Goal: Information Seeking & Learning: Learn about a topic

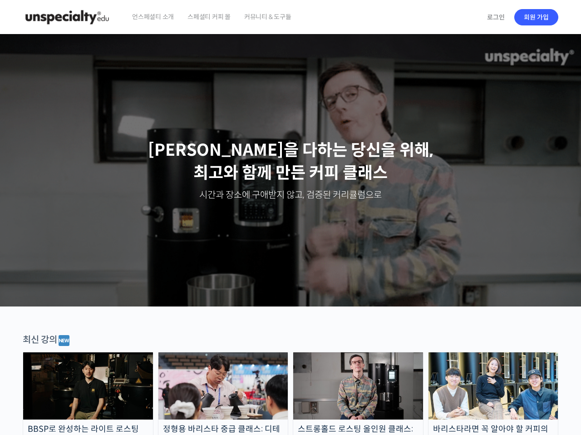
click at [335, 185] on div "Slider" at bounding box center [290, 170] width 545 height 272
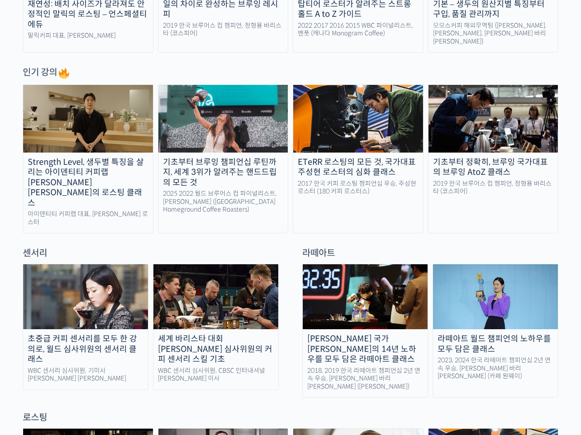
scroll to position [571, 0]
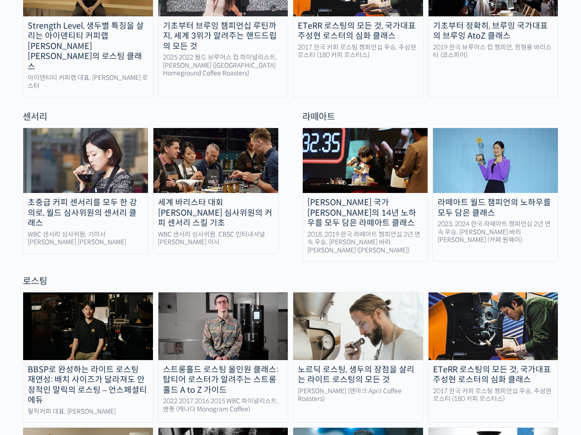
drag, startPoint x: 11, startPoint y: 86, endPoint x: 372, endPoint y: 248, distance: 395.4
click at [369, 275] on div "로스팅" at bounding box center [291, 281] width 536 height 12
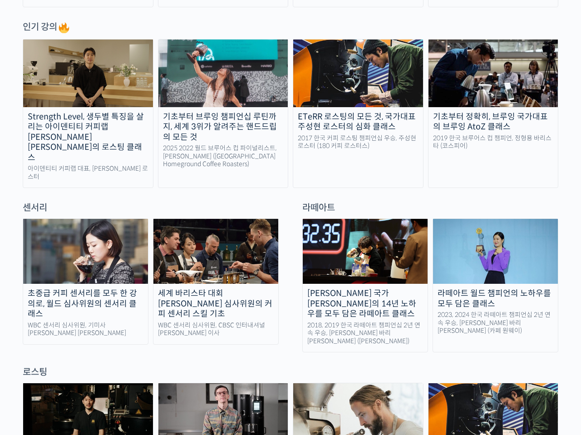
scroll to position [390, 0]
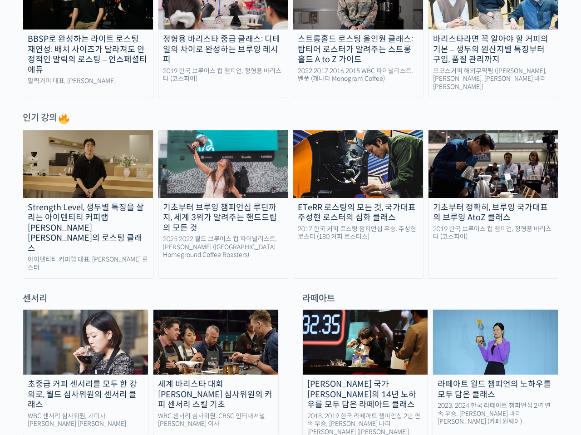
drag, startPoint x: 130, startPoint y: 96, endPoint x: 137, endPoint y: 286, distance: 190.3
click at [137, 292] on div "센서리" at bounding box center [150, 298] width 265 height 12
drag, startPoint x: 127, startPoint y: 276, endPoint x: 0, endPoint y: 81, distance: 232.7
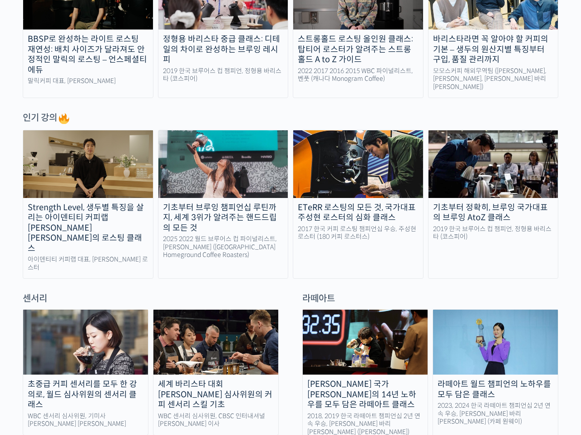
drag, startPoint x: 22, startPoint y: 65, endPoint x: 274, endPoint y: 282, distance: 332.5
click at [274, 292] on div "센서리" at bounding box center [150, 298] width 265 height 12
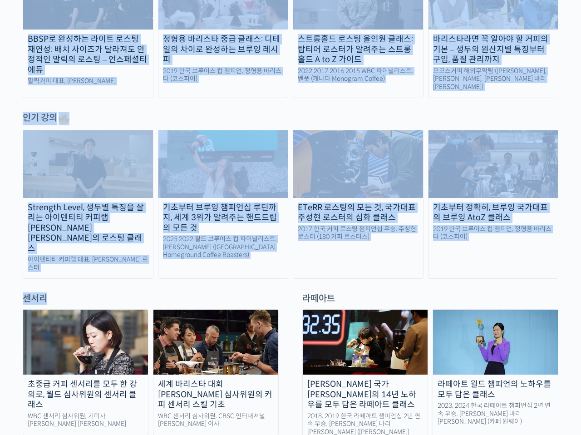
drag, startPoint x: 274, startPoint y: 282, endPoint x: 99, endPoint y: 78, distance: 268.2
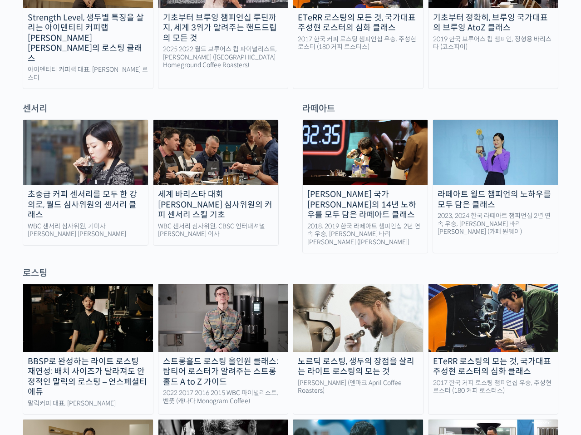
scroll to position [761, 0]
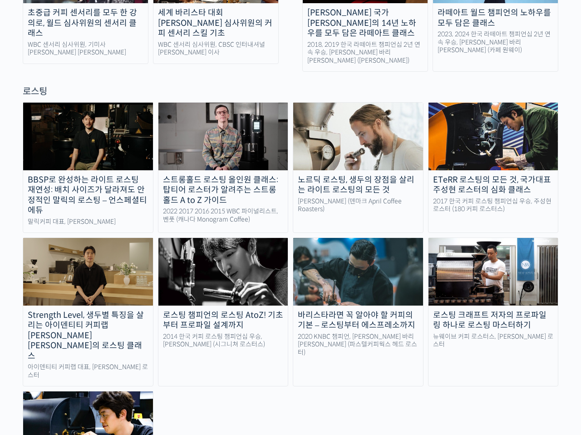
drag, startPoint x: 379, startPoint y: 363, endPoint x: 292, endPoint y: 353, distance: 87.7
click at [292, 353] on div "BBSP로 완성하는 라이트 로스팅 재연성: 배치 사이즈가 달라져도 안정적인 말릭의 로스팅 – 언스페셜티 에듀 말릭커피 대표, 최철 로스터 스트…" at bounding box center [291, 305] width 536 height 407
click at [294, 354] on div "BBSP로 완성하는 라이트 로스팅 재연성: 배치 사이즈가 달라져도 안정적인 말릭의 로스팅 – 언스페셜티 에듀 말릭커피 대표, 최철 로스터 스트…" at bounding box center [291, 305] width 536 height 407
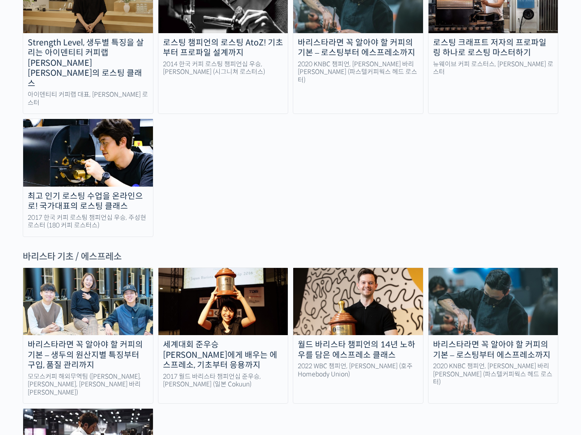
scroll to position [1124, 0]
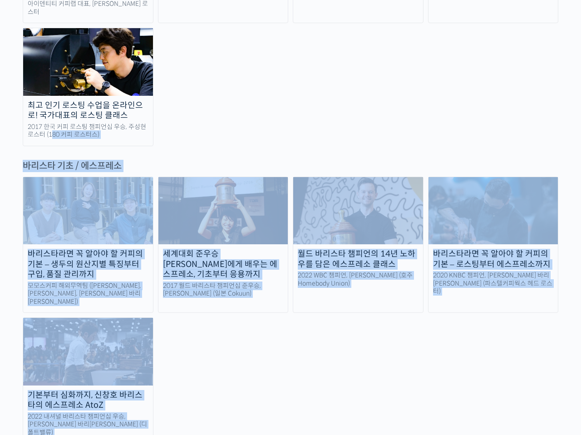
drag, startPoint x: 240, startPoint y: 69, endPoint x: 300, endPoint y: 404, distance: 340.4
click at [302, 348] on div "바리스타라면 꼭 알아야 할 커피의 기본 – 생두의 원산지별 특징부터 구입, 품질 관리까지 모모스커피 해외무역팀 (전주연, 추경하, 김한중 바리…" at bounding box center [291, 310] width 536 height 267
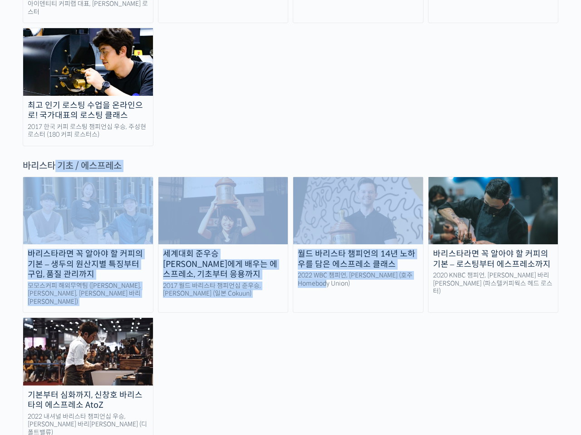
drag, startPoint x: 319, startPoint y: 353, endPoint x: 25, endPoint y: 76, distance: 404.0
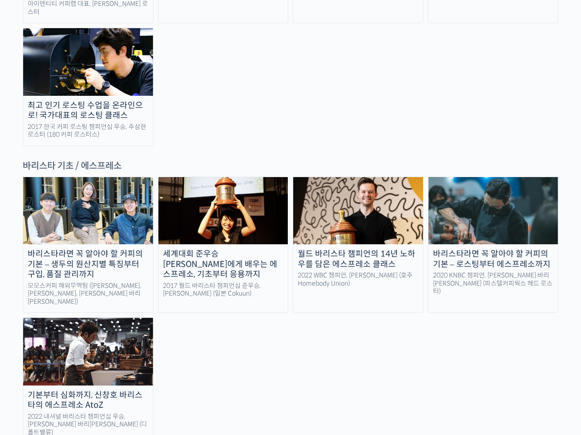
click at [414, 329] on div "바리스타라면 꼭 알아야 할 커피의 기본 – 생두의 원산지별 특징부터 구입, 품질 관리까지 모모스커피 해외무역팀 (전주연, 추경하, 김한중 바리…" at bounding box center [291, 310] width 536 height 267
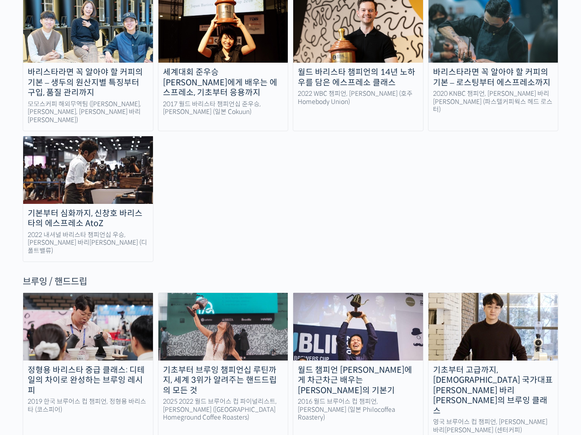
scroll to position [1397, 0]
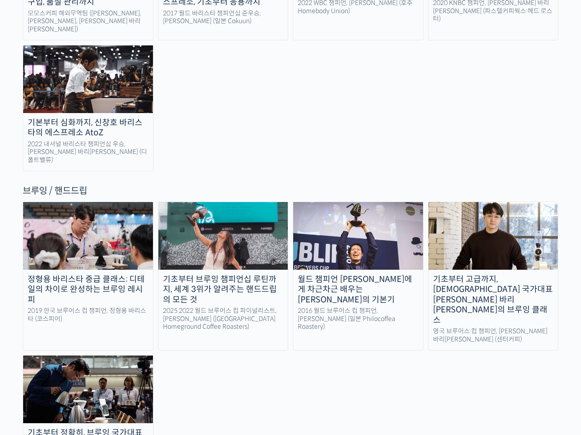
click at [471, 274] on div "기초부터 고급까지, 영국 국가대표 박상호 바리스타의 브루잉 클래스" at bounding box center [493, 299] width 130 height 51
click at [355, 274] on div "월드 챔피언 [PERSON_NAME]에게 차근차근 배우는 [PERSON_NAME]의 기본기" at bounding box center [358, 289] width 130 height 31
click at [92, 202] on link "정형용 바리스타 중급 클래스: 디테일의 차이로 완성하는 브루잉 레시피 2019 한국 브루어스 컵 챔피언, 정형용 바리스타 (코스피어)" at bounding box center [88, 276] width 131 height 149
click at [74, 355] on img at bounding box center [88, 388] width 130 height 67
click at [366, 274] on div "월드 챔피언 [PERSON_NAME]에게 차근차근 배우는 [PERSON_NAME]의 기본기" at bounding box center [358, 289] width 130 height 31
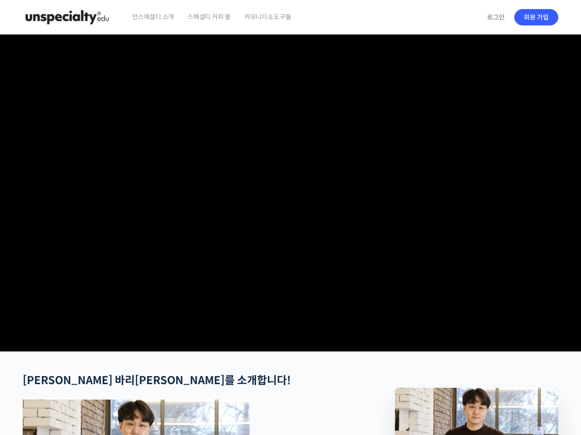
click at [292, 215] on video at bounding box center [291, 190] width 536 height 313
click at [291, 218] on video at bounding box center [291, 190] width 536 height 313
drag, startPoint x: 298, startPoint y: 230, endPoint x: 310, endPoint y: 240, distance: 15.8
click at [310, 238] on video at bounding box center [291, 190] width 536 height 313
drag, startPoint x: 321, startPoint y: 238, endPoint x: 318, endPoint y: 259, distance: 21.1
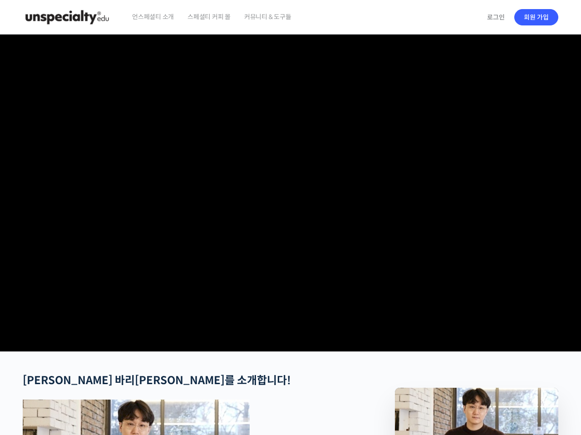
click at [318, 259] on video at bounding box center [291, 190] width 536 height 313
drag, startPoint x: 316, startPoint y: 256, endPoint x: 288, endPoint y: 251, distance: 28.5
click at [288, 251] on video at bounding box center [291, 190] width 536 height 313
drag, startPoint x: 235, startPoint y: 241, endPoint x: 156, endPoint y: 219, distance: 82.1
click at [193, 230] on video at bounding box center [291, 190] width 536 height 313
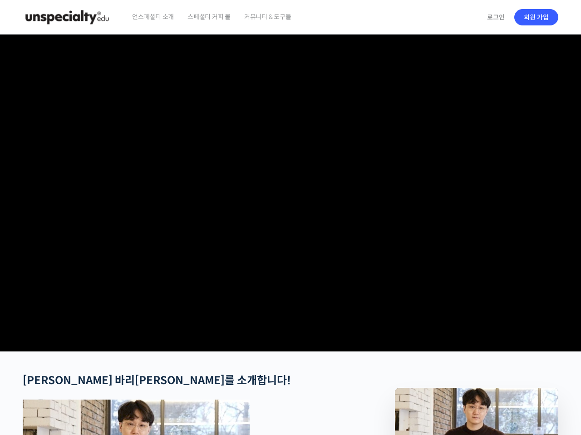
scroll to position [136, 0]
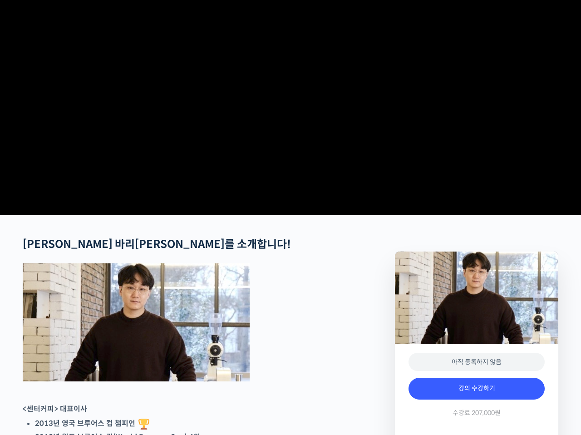
click at [161, 251] on strong "박상호 바리스타를 소개합니다!" at bounding box center [157, 244] width 268 height 14
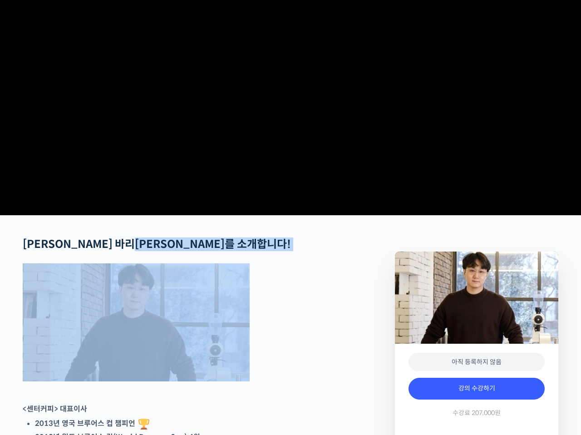
click at [161, 251] on strong "박상호 바리스타를 소개합니다!" at bounding box center [157, 244] width 268 height 14
click at [283, 251] on h2 "박상호 바리스타를 소개합니다!" at bounding box center [185, 244] width 324 height 13
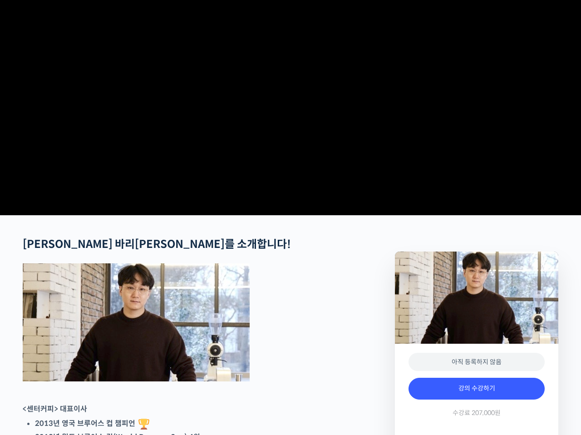
click at [283, 251] on h2 "박상호 바리스타를 소개합니다!" at bounding box center [185, 244] width 324 height 13
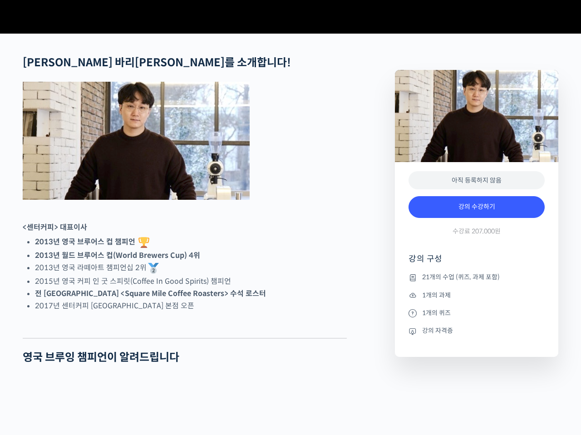
scroll to position [363, 0]
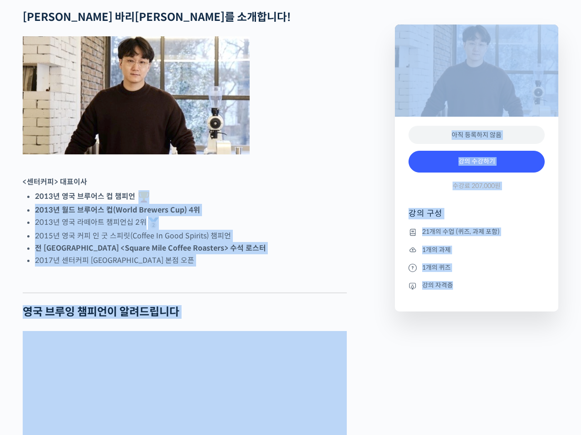
drag, startPoint x: 419, startPoint y: 261, endPoint x: 472, endPoint y: 329, distance: 86.1
click at [472, 311] on ul "21개의 수업 (퀴즈, 과제 포함) 1개의 과제 1개의 퀴즈 강의 자격증" at bounding box center [477, 269] width 136 height 85
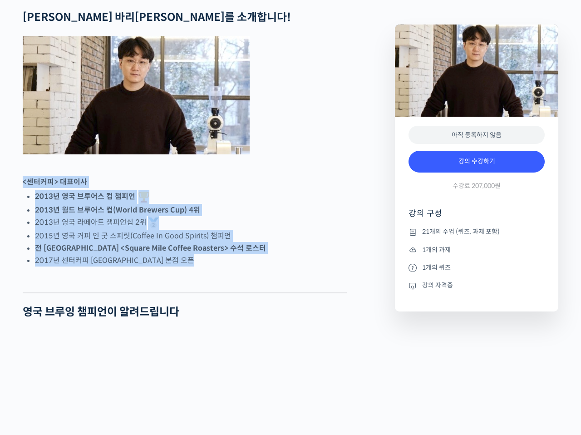
drag, startPoint x: 20, startPoint y: 211, endPoint x: 174, endPoint y: 304, distance: 180.4
drag, startPoint x: 163, startPoint y: 298, endPoint x: 0, endPoint y: 223, distance: 179.8
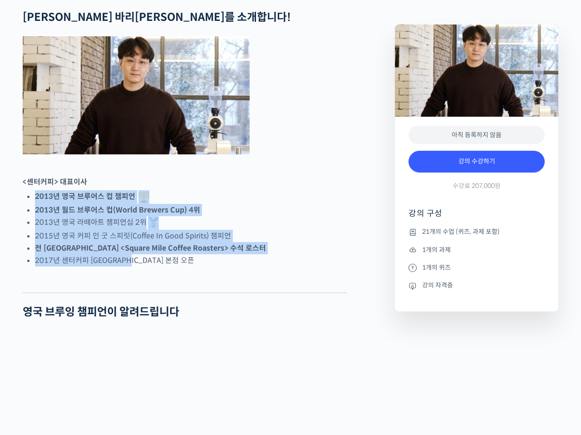
drag, startPoint x: 0, startPoint y: 212, endPoint x: 229, endPoint y: 309, distance: 248.4
click at [256, 254] on li "전 영국 <Square Mile Coffee Roasters> 수석 로스터" at bounding box center [191, 248] width 312 height 12
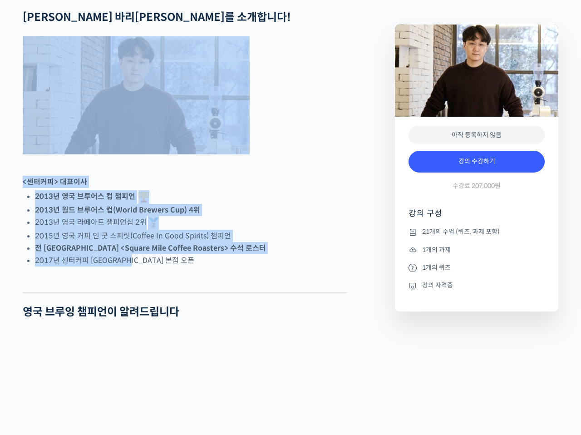
drag, startPoint x: 256, startPoint y: 293, endPoint x: 294, endPoint y: 185, distance: 114.6
click at [294, 154] on figure at bounding box center [185, 95] width 324 height 118
drag, startPoint x: 317, startPoint y: 160, endPoint x: 296, endPoint y: 305, distance: 146.7
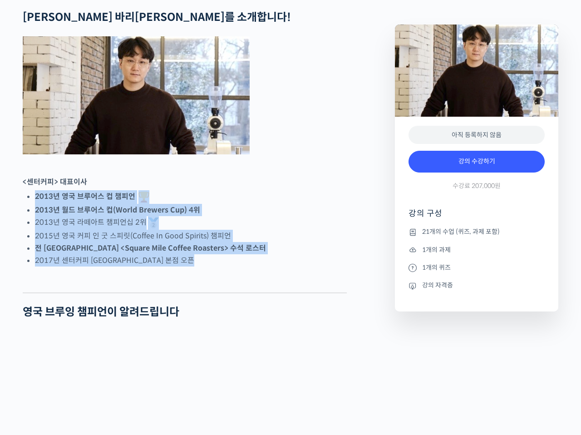
drag, startPoint x: 295, startPoint y: 305, endPoint x: 306, endPoint y: 209, distance: 96.9
click at [306, 188] on p "<센터커피> 대표이사" at bounding box center [185, 182] width 324 height 12
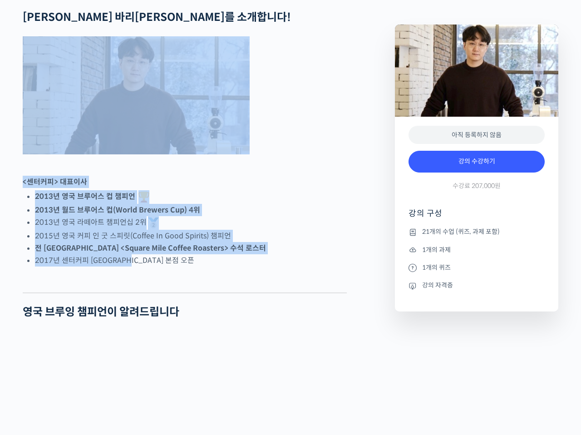
drag, startPoint x: 312, startPoint y: 168, endPoint x: 296, endPoint y: 297, distance: 129.8
click at [296, 266] on li "2017년 센터커피 서울숲 본점 오픈" at bounding box center [191, 260] width 312 height 12
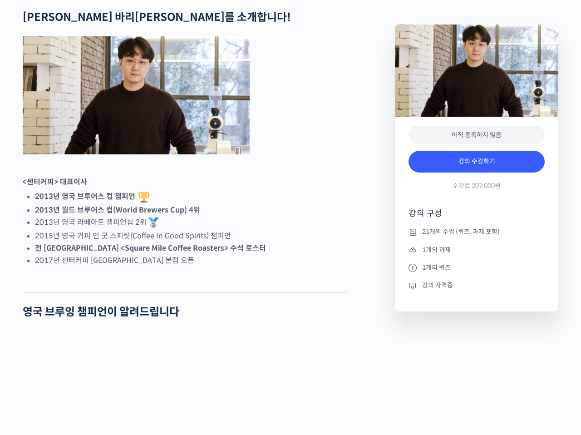
click at [296, 266] on li "2017년 센터커피 서울숲 본점 오픈" at bounding box center [191, 260] width 312 height 12
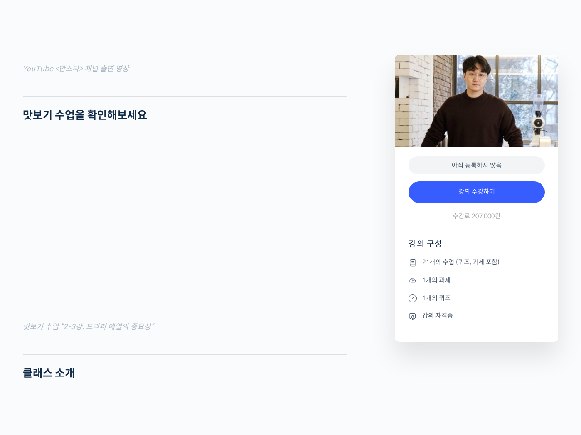
scroll to position [862, 0]
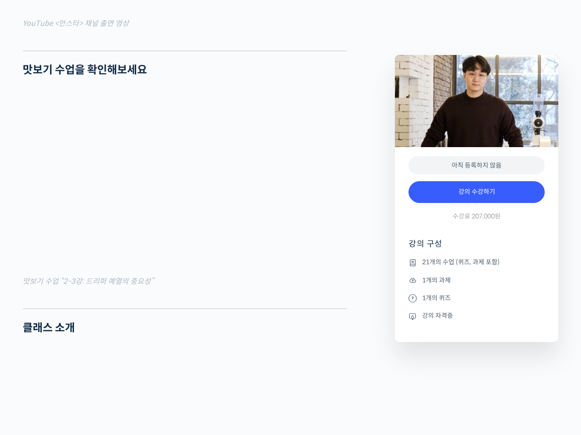
click at [85, 77] on strong "맛보기 수업을 확인해보세요" at bounding box center [85, 70] width 124 height 14
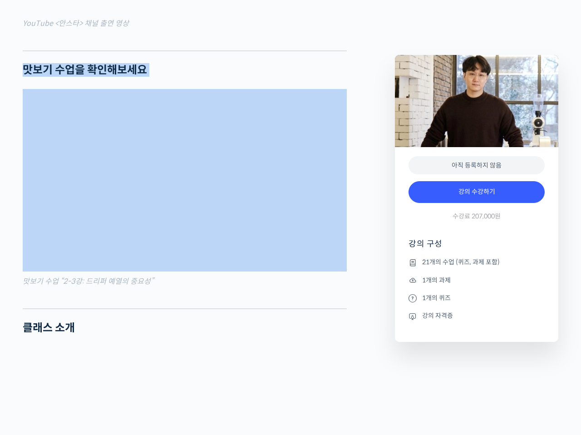
drag, startPoint x: 85, startPoint y: 103, endPoint x: 229, endPoint y: 110, distance: 143.6
click at [224, 77] on h2 "맛보기 수업을 확인해보세요" at bounding box center [185, 70] width 324 height 13
click at [245, 77] on h2 "맛보기 수업을 확인해보세요" at bounding box center [185, 70] width 324 height 13
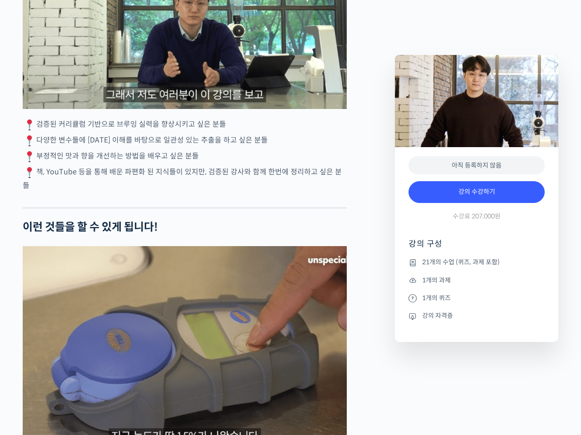
scroll to position [1816, 0]
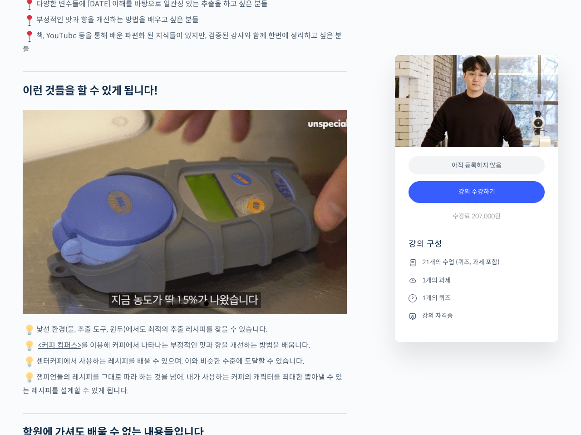
click at [227, 330] on p "낯선 환경(물, 추출 도구, 원두)에서도 최적의 추출 레시피를 찾을 수 있습니다." at bounding box center [185, 330] width 324 height 14
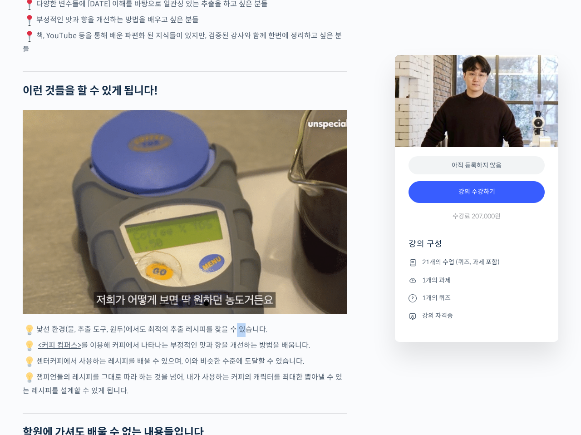
click at [227, 330] on p "낯선 환경(물, 추출 도구, 원두)에서도 최적의 추출 레시피를 찾을 수 있습니다." at bounding box center [185, 330] width 324 height 14
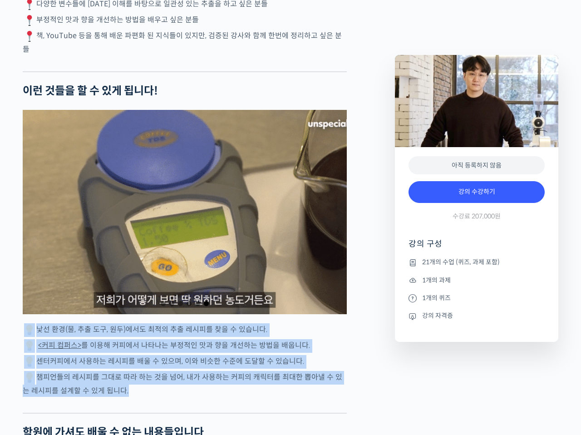
drag, startPoint x: 227, startPoint y: 330, endPoint x: 217, endPoint y: 397, distance: 67.0
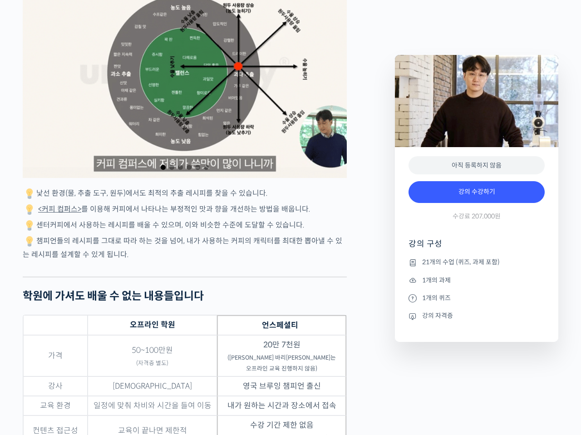
scroll to position [2043, 0]
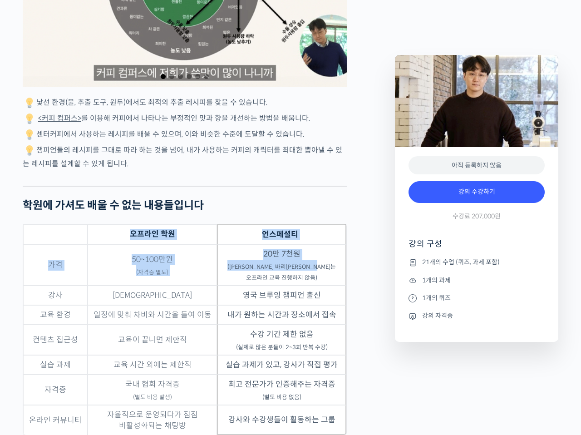
drag, startPoint x: 331, startPoint y: 208, endPoint x: 337, endPoint y: 266, distance: 58.0
click at [337, 266] on div "박상호 바리스타를 소개합니다! <센터커피> 대표이사 2013년 영국 브루어스 컵 챔피언 2013년 월드 브루어스 컵(World Brewers …" at bounding box center [185, 356] width 324 height 4051
click at [336, 266] on sub "(박상호 바리스타는 오프라인 교육 진행하지 않음)" at bounding box center [281, 272] width 108 height 18
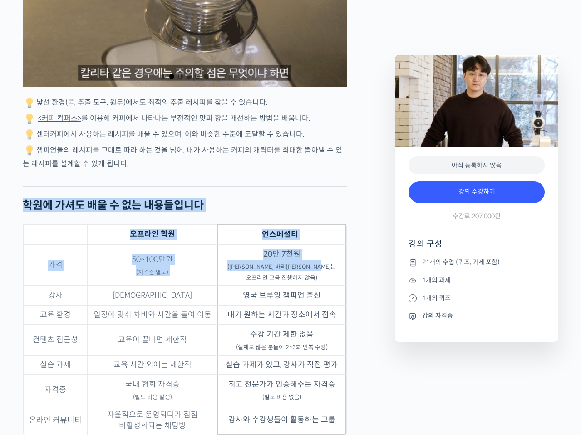
drag, startPoint x: 341, startPoint y: 267, endPoint x: 32, endPoint y: 185, distance: 320.3
click at [32, 185] on div "박상호 바리스타를 소개합니다! <센터커피> 대표이사 2013년 영국 브루어스 컵 챔피언 2013년 월드 브루어스 컵(World Brewers …" at bounding box center [185, 356] width 324 height 4051
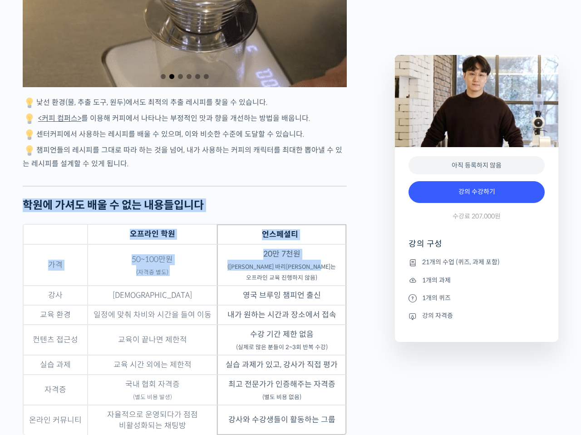
click at [32, 186] on hr at bounding box center [185, 186] width 324 height 1
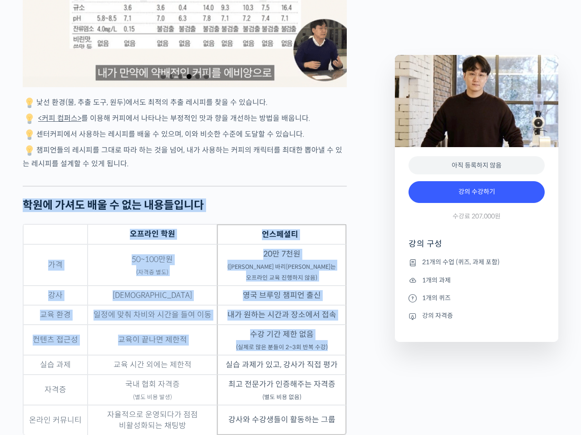
drag, startPoint x: 30, startPoint y: 185, endPoint x: 340, endPoint y: 335, distance: 343.7
click at [340, 335] on div "박상호 바리스타를 소개합니다! <센터커피> 대표이사 2013년 영국 브루어스 컵 챔피언 2013년 월드 브루어스 컵(World Brewers …" at bounding box center [185, 356] width 324 height 4051
click at [340, 335] on td "수강 기간 제한 없음 (실제로 많은 분들이 2~3회 반복 수강)" at bounding box center [281, 340] width 129 height 30
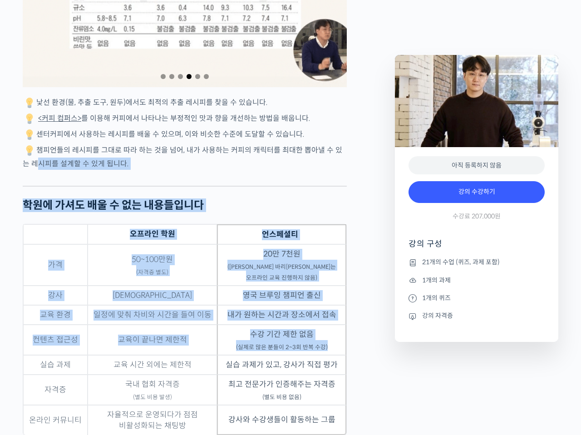
drag, startPoint x: 340, startPoint y: 335, endPoint x: 6, endPoint y: 161, distance: 376.6
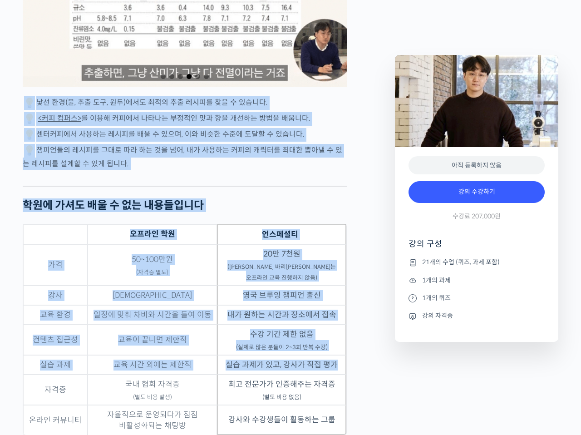
drag, startPoint x: 343, startPoint y: 356, endPoint x: 4, endPoint y: 100, distance: 424.5
click at [240, 305] on td "내가 원하는 시간과 장소에서 접속" at bounding box center [281, 315] width 129 height 20
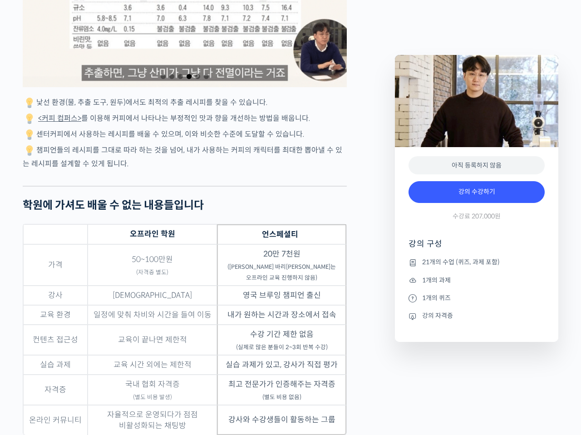
click at [328, 357] on td "실습 과제가 있고, 강사가 직접 평가" at bounding box center [281, 365] width 129 height 20
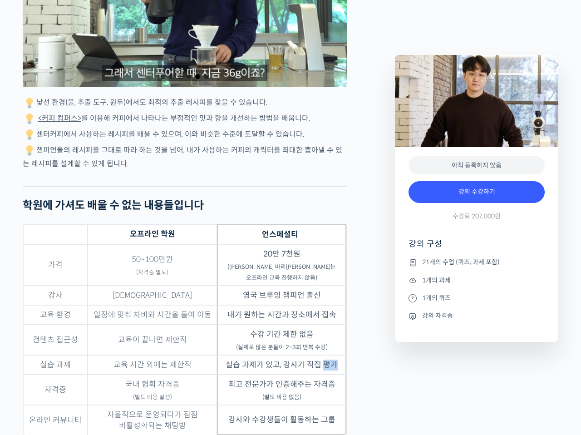
click at [328, 357] on td "실습 과제가 있고, 강사가 직접 평가" at bounding box center [281, 365] width 129 height 20
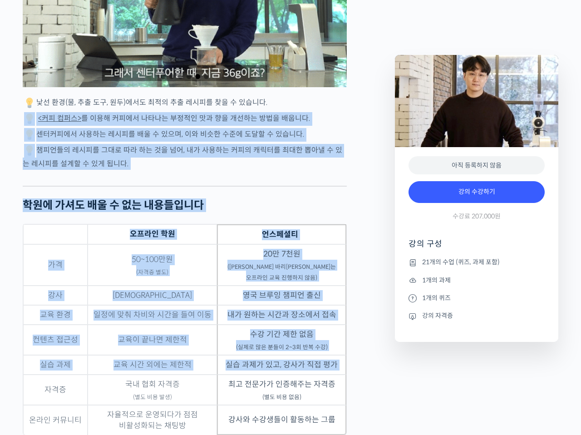
drag, startPoint x: 328, startPoint y: 357, endPoint x: 7, endPoint y: 120, distance: 398.9
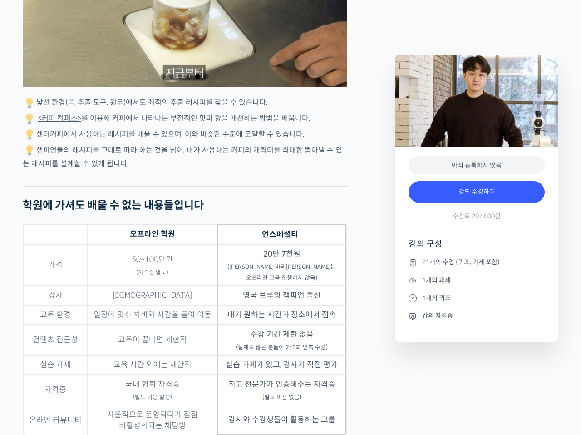
click at [310, 383] on td "최고 전문가가 인증해주는 자격증 (별도 비용 없음)" at bounding box center [281, 389] width 129 height 30
click at [311, 383] on td "최고 전문가가 인증해주는 자격증 (별도 비용 없음)" at bounding box center [281, 389] width 129 height 30
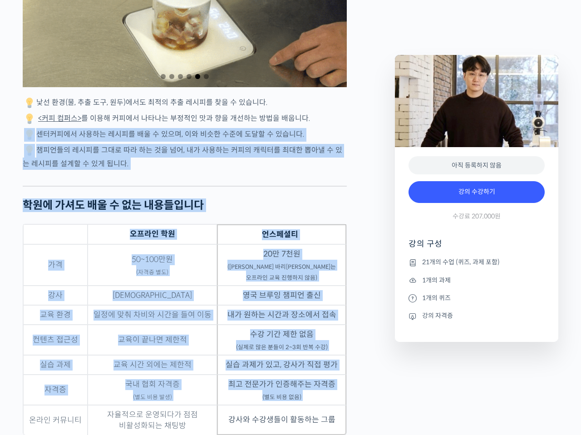
drag, startPoint x: 311, startPoint y: 383, endPoint x: 18, endPoint y: 133, distance: 384.8
click at [287, 355] on td "실습 과제가 있고, 강사가 직접 평가" at bounding box center [281, 365] width 129 height 20
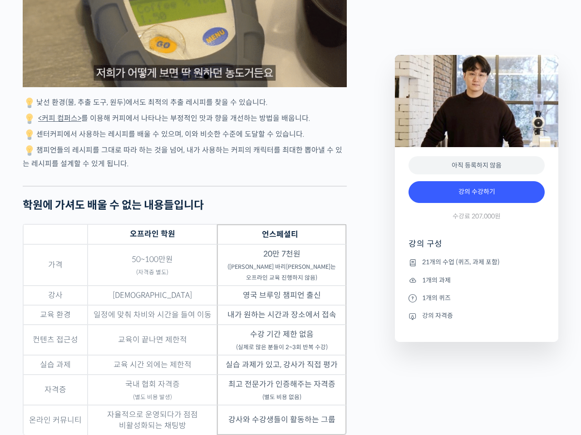
scroll to position [2088, 0]
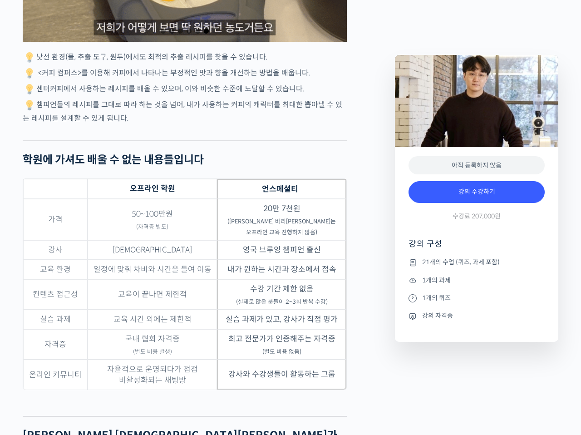
click at [315, 362] on td "강사와 수강생들이 활동하는 그룹" at bounding box center [281, 375] width 129 height 30
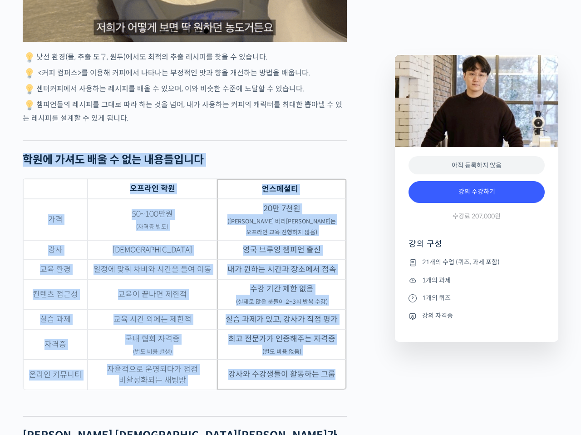
drag, startPoint x: 315, startPoint y: 362, endPoint x: 16, endPoint y: 130, distance: 378.8
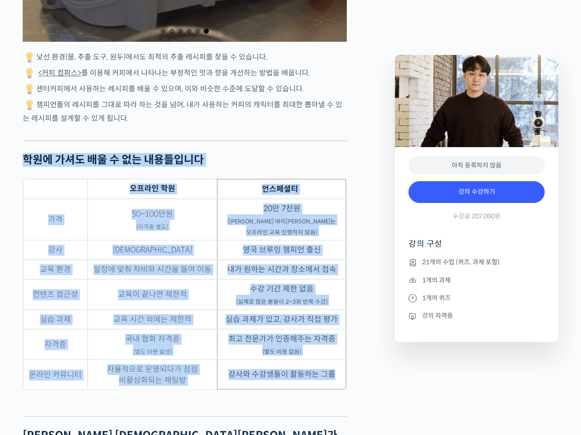
click at [222, 344] on td "최고 전문가가 인증해주는 자격증 (별도 비용 없음)" at bounding box center [281, 344] width 129 height 30
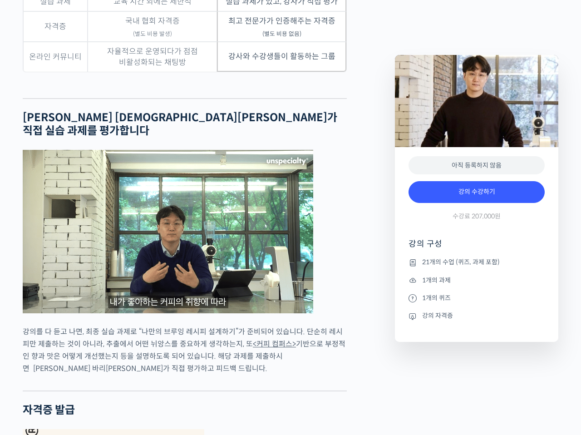
scroll to position [2451, 0]
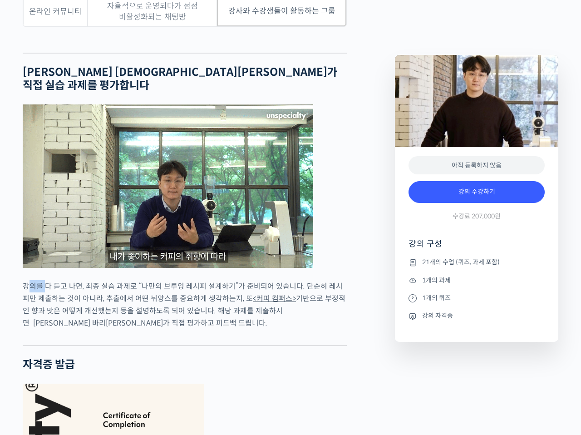
drag, startPoint x: 118, startPoint y: 262, endPoint x: 46, endPoint y: 253, distance: 73.1
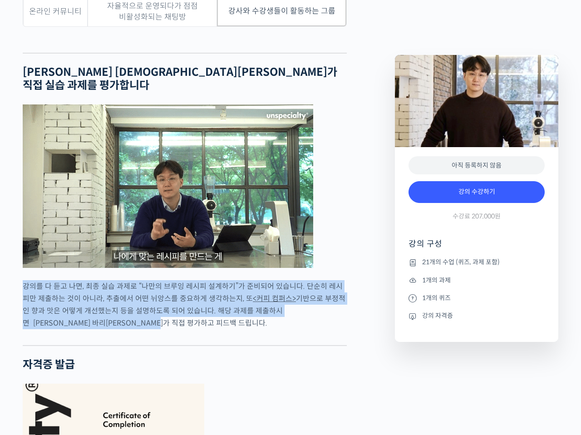
drag, startPoint x: 21, startPoint y: 261, endPoint x: 226, endPoint y: 298, distance: 207.5
click at [226, 298] on div "박상호 바리스타를 소개합니다! <센터커피> 대표이사 2013년 영국 브루어스 컵 챔피언 2013년 월드 브루어스 컵(World Brewers …" at bounding box center [204, 397] width 372 height 4949
click at [226, 298] on p "강의를 다 듣고 나면, 최종 실습 과제로 “나만의 브루잉 레시피 설계하기”가 준비되어 있습니다. 단순히 레시피만 제출하는 것이 아니라, 추출에…" at bounding box center [185, 304] width 324 height 49
click at [227, 295] on p "강의를 다 듣고 나면, 최종 실습 과제로 “나만의 브루잉 레시피 설계하기”가 준비되어 있습니다. 단순히 레시피만 제출하는 것이 아니라, 추출에…" at bounding box center [185, 304] width 324 height 49
click at [230, 285] on p "강의를 다 듣고 나면, 최종 실습 과제로 “나만의 브루잉 레시피 설계하기”가 준비되어 있습니다. 단순히 레시피만 제출하는 것이 아니라, 추출에…" at bounding box center [185, 304] width 324 height 49
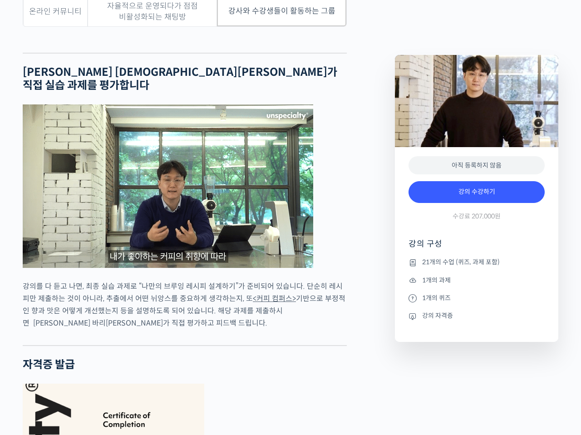
click at [264, 290] on p "강의를 다 듣고 나면, 최종 실습 과제로 “나만의 브루잉 레시피 설계하기”가 준비되어 있습니다. 단순히 레시피만 제출하는 것이 아니라, 추출에…" at bounding box center [185, 304] width 324 height 49
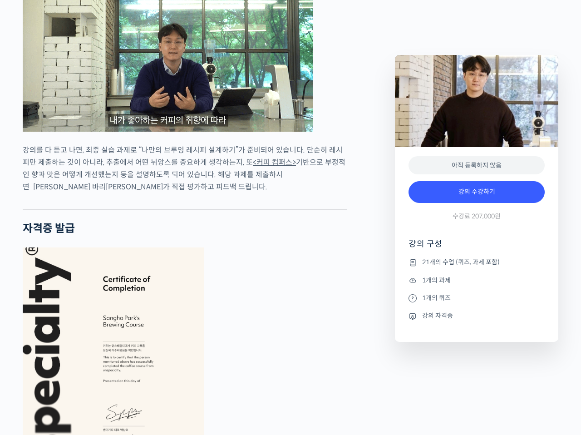
click at [292, 293] on figure at bounding box center [185, 375] width 324 height 257
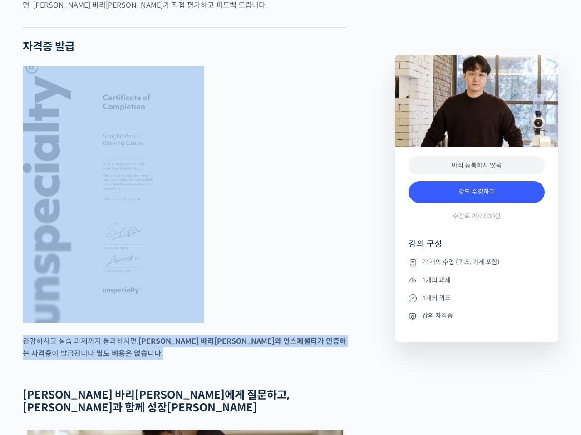
drag, startPoint x: 286, startPoint y: 267, endPoint x: 295, endPoint y: 331, distance: 65.2
click at [295, 335] on p "완강하시고 실습 과제까지 통과하시면, 박상호 바리스타와 언스페셜티가 인증하는 자격증 이 발급됩니다. 별도 비용은 없습니다 ." at bounding box center [185, 347] width 324 height 25
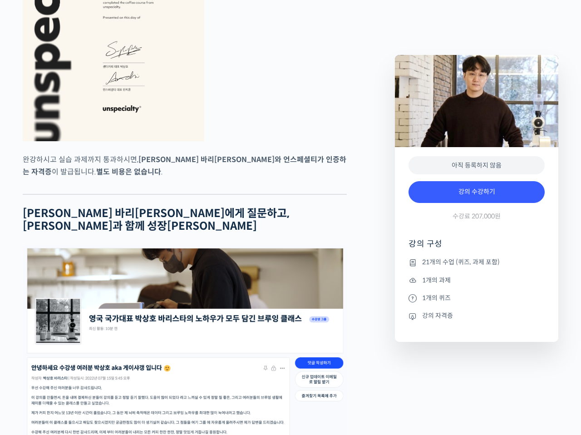
scroll to position [3177, 0]
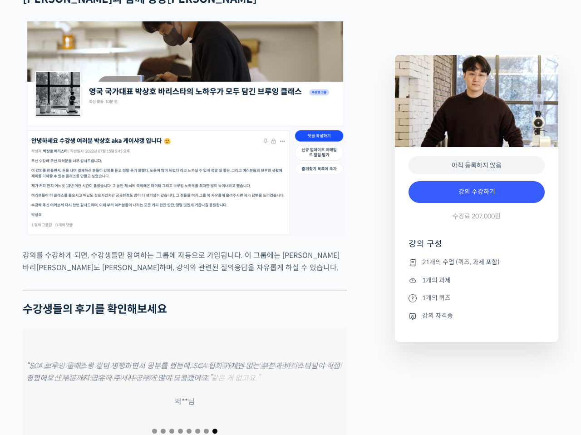
click at [263, 346] on div "“단순히 레시피 한두 개를 배우는 게 아니라, 상황에 따라 적합한 방법을 생각해 내고 결과물을 만들어 가는 과정을 배울 수 있어서 더 좋았던 …" at bounding box center [185, 384] width 324 height 113
click at [343, 366] on div "“SCA 브루잉 클래스랑 같이 병행하면서 공부를 했는데, SCA 협회 과제엔 없는 부분과 바리스타님이 직접 경험해보신 부분까지 공유해 주셔서 …" at bounding box center [185, 384] width 324 height 113
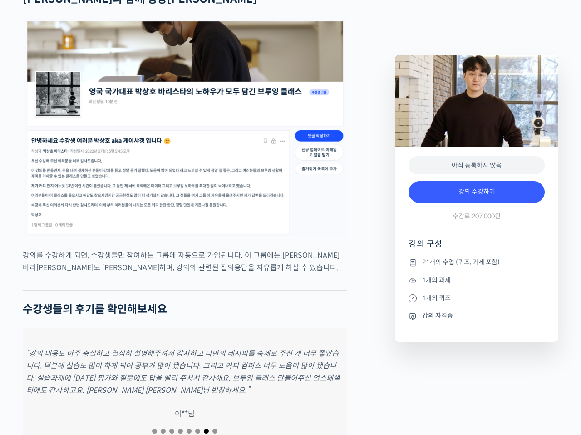
drag, startPoint x: 311, startPoint y: 220, endPoint x: 320, endPoint y: 215, distance: 10.2
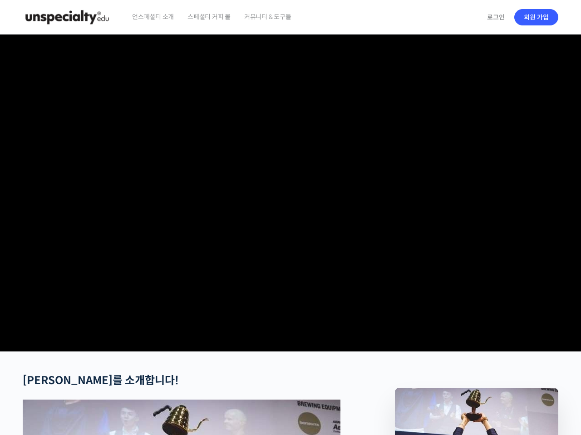
click at [305, 239] on video at bounding box center [291, 190] width 536 height 313
click at [312, 241] on video at bounding box center [291, 190] width 536 height 313
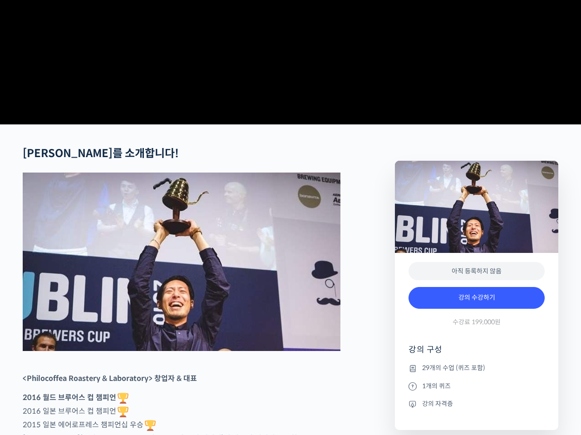
scroll to position [454, 0]
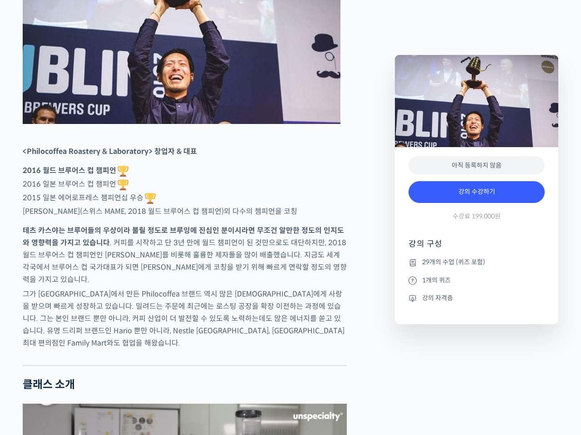
click at [154, 156] on strong "<Philocoffea Roastery & Laboratory> 창업자 & 대표" at bounding box center [110, 152] width 174 height 10
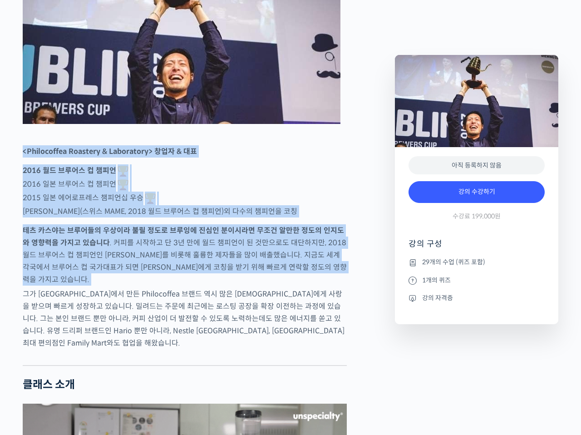
drag, startPoint x: 154, startPoint y: 187, endPoint x: 261, endPoint y: 262, distance: 131.0
click at [261, 247] on strong "테츠 카스야는 브루어들의 우상이라 불릴 정도로 브루잉에 진심인 분이시라면 무조건 알만한 정도의 인지도와 영향력을 가지고 있습니다" at bounding box center [183, 237] width 321 height 22
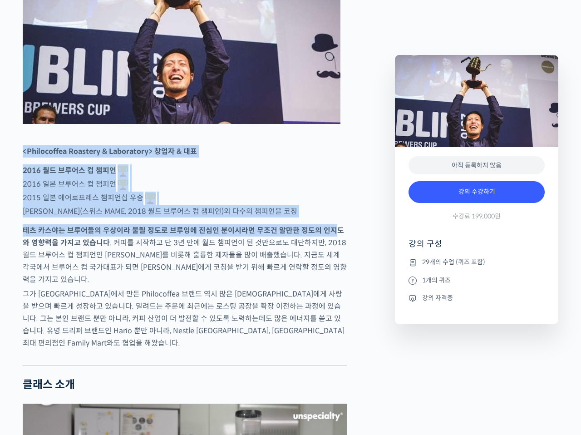
drag, startPoint x: 333, startPoint y: 264, endPoint x: 169, endPoint y: 164, distance: 191.3
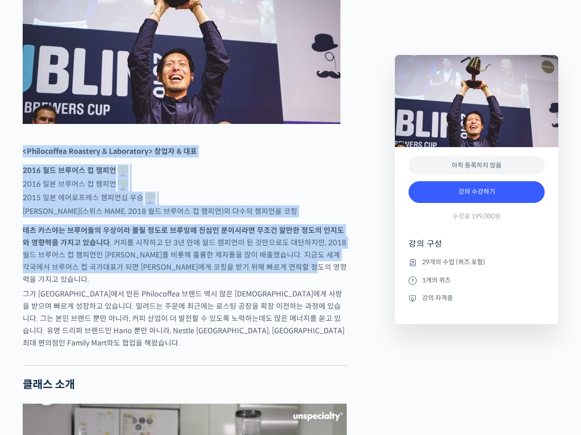
drag, startPoint x: 283, startPoint y: 218, endPoint x: 340, endPoint y: 302, distance: 101.3
click at [340, 286] on p "테츠 카스야는 브루어들의 우상이라 불릴 정도로 브루잉에 진심인 분이시라면 무조건 알만한 정도의 인지도와 영향력을 가지고 있습니다 . 커피를 시…" at bounding box center [185, 254] width 324 height 61
drag, startPoint x: 340, startPoint y: 302, endPoint x: 15, endPoint y: 183, distance: 346.7
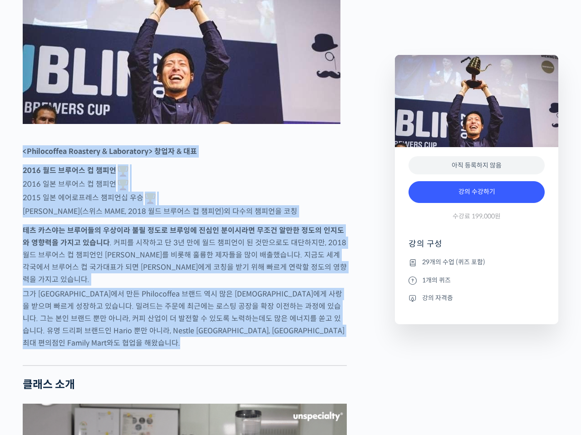
drag, startPoint x: 46, startPoint y: 185, endPoint x: 318, endPoint y: 372, distance: 329.7
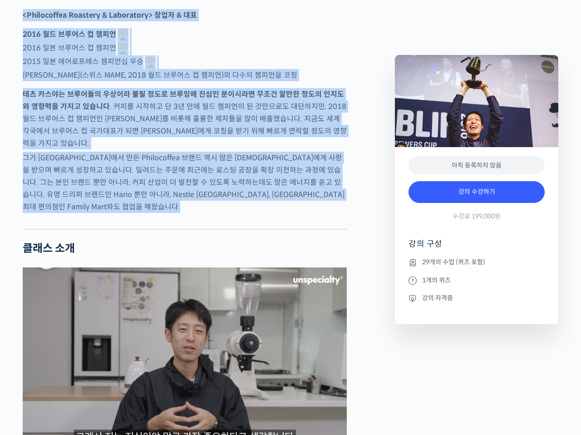
scroll to position [772, 0]
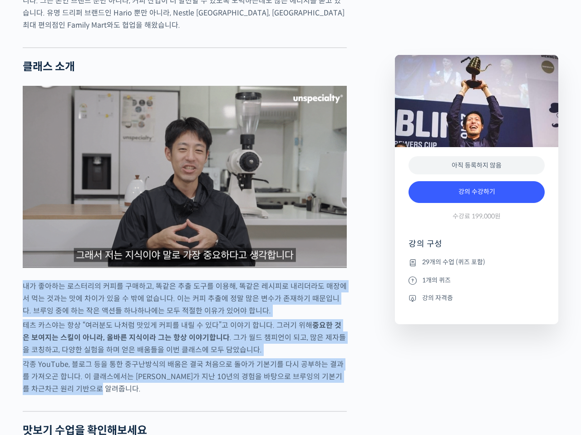
drag, startPoint x: 18, startPoint y: 296, endPoint x: 353, endPoint y: 398, distance: 350.2
click at [246, 345] on p "테츠 카스야는 항상 “여러분도 나처럼 맛있게 커피를 내릴 수 있다”고 이야기 합니다. 그러기 위해 중요한 것은 보여지는 스킬이 아니라, 올바른…" at bounding box center [185, 337] width 324 height 37
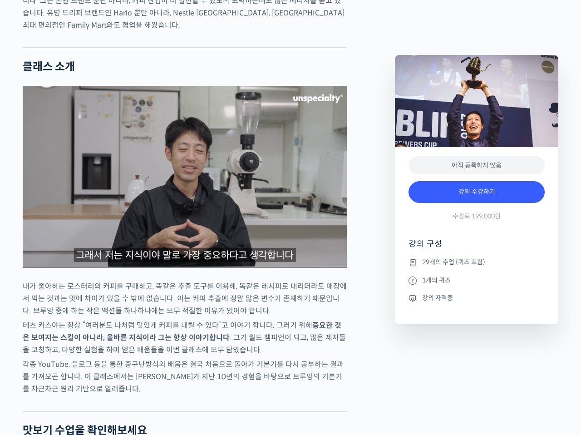
click at [222, 317] on p "내가 좋아하는 로스터리의 커피를 구매하고, 똑같은 추출 도구를 이용해, 똑같은 레시피로 내리더라도 매장에서 먹는 것과는 맛에 차이가 있을 수 …" at bounding box center [185, 298] width 324 height 37
click at [221, 317] on p "내가 좋아하는 로스터리의 커피를 구매하고, 똑같은 추출 도구를 이용해, 똑같은 레시피로 내리더라도 매장에서 먹는 것과는 맛에 차이가 있을 수 …" at bounding box center [185, 298] width 324 height 37
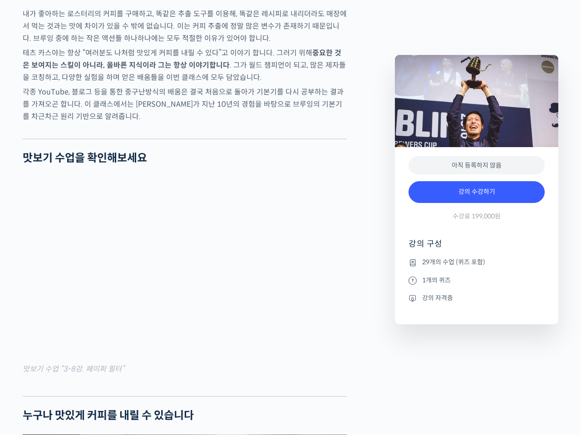
scroll to position [1180, 0]
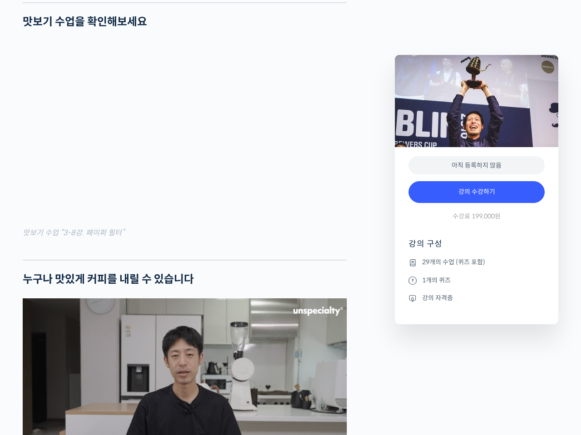
click at [108, 237] on mark "맛보기 수업 “3-8강. 페이퍼 필터”" at bounding box center [74, 233] width 102 height 10
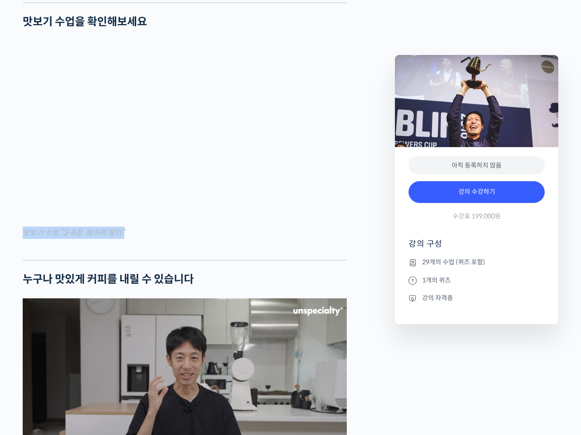
click at [108, 237] on mark "맛보기 수업 “3-8강. 페이퍼 필터”" at bounding box center [74, 233] width 102 height 10
click at [201, 258] on div at bounding box center [185, 253] width 324 height 14
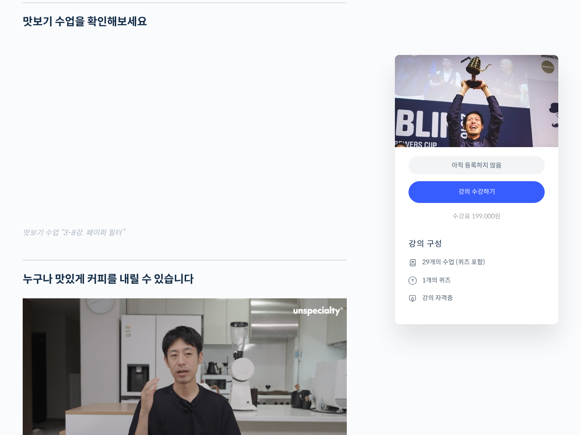
click at [221, 260] on div at bounding box center [185, 253] width 324 height 14
click at [232, 260] on div at bounding box center [185, 253] width 324 height 14
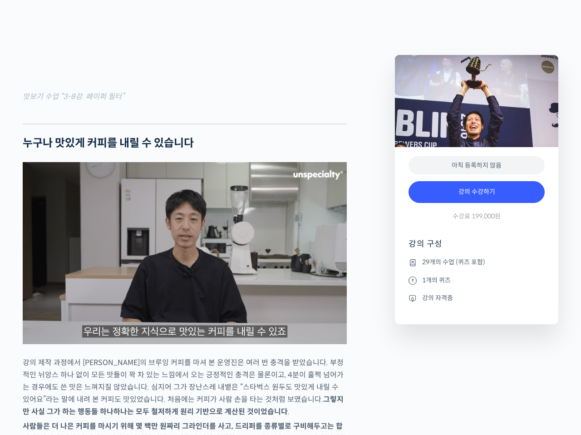
scroll to position [1453, 0]
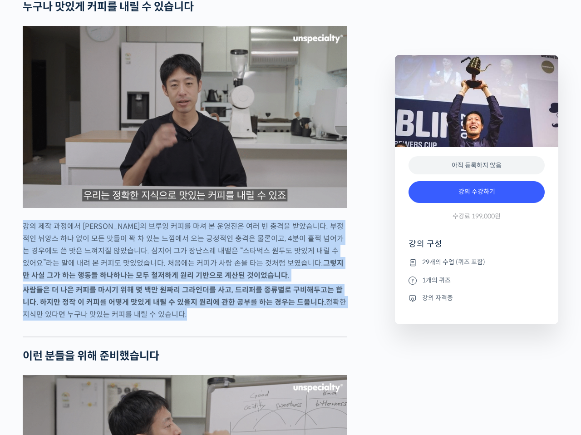
drag, startPoint x: 69, startPoint y: 241, endPoint x: 273, endPoint y: 330, distance: 222.4
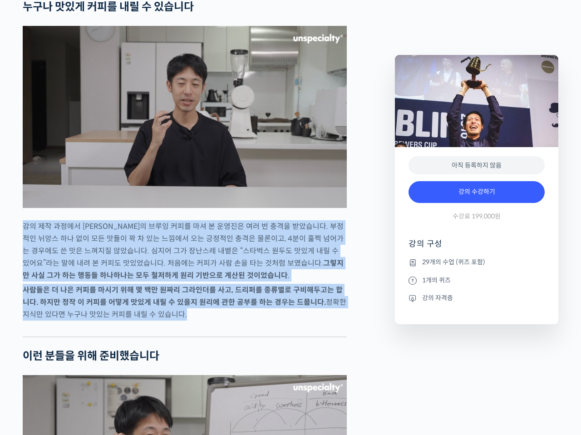
scroll to position [1679, 0]
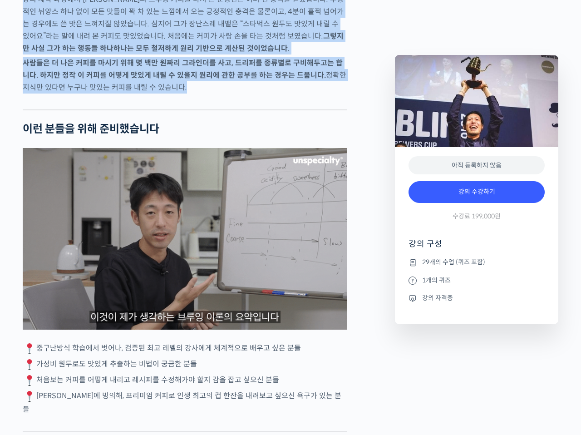
drag, startPoint x: 43, startPoint y: 357, endPoint x: 329, endPoint y: 364, distance: 286.0
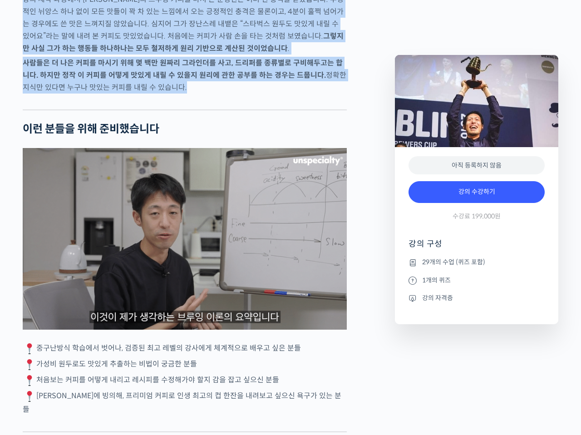
click at [325, 355] on p "중구난방식 학습에서 벗어나, 검증된 최고 레벨의 강사에게 체계적으로 배우고 싶은 분들" at bounding box center [185, 349] width 324 height 14
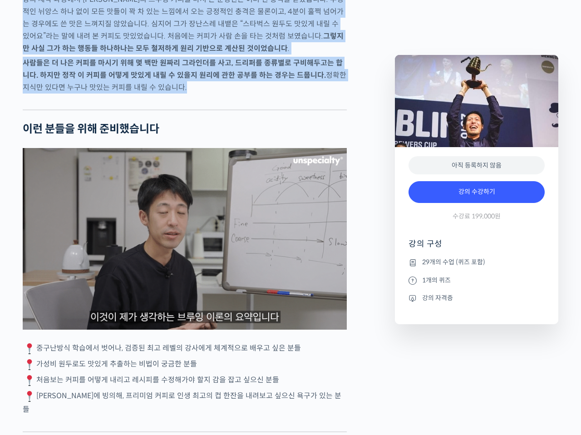
click at [329, 355] on p "중구난방식 학습에서 벗어나, 검증된 최고 레벨의 강사에게 체계적으로 배우고 싶은 분들" at bounding box center [185, 349] width 324 height 14
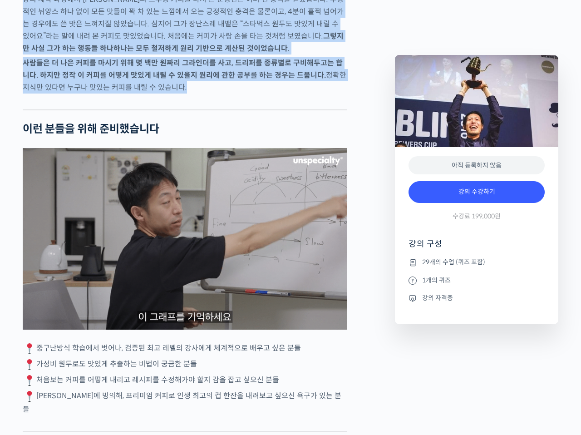
drag, startPoint x: 329, startPoint y: 364, endPoint x: 0, endPoint y: 349, distance: 329.4
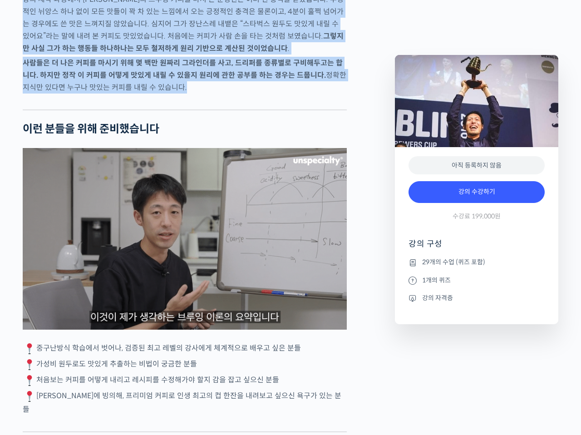
click at [35, 355] on p "중구난방식 학습에서 벗어나, 검증된 최고 레벨의 강사에게 체계적으로 배우고 싶은 분들" at bounding box center [185, 349] width 324 height 14
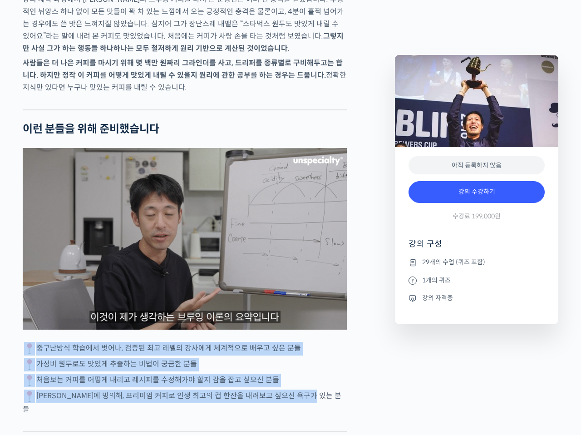
drag, startPoint x: 12, startPoint y: 356, endPoint x: 370, endPoint y: 408, distance: 361.9
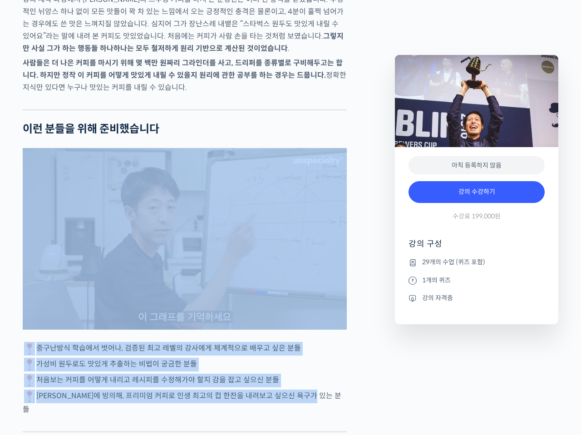
drag, startPoint x: 355, startPoint y: 412, endPoint x: 39, endPoint y: 251, distance: 354.4
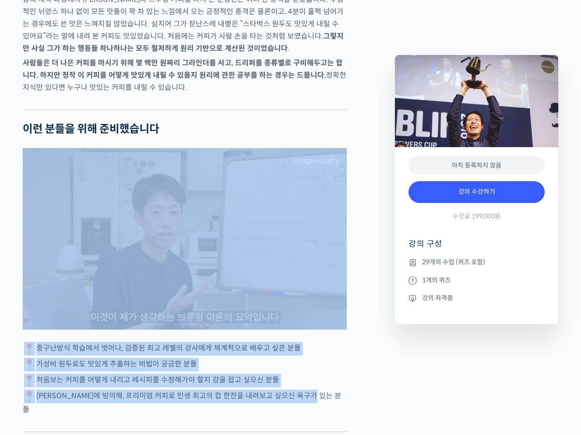
click at [279, 405] on p "테츠 카스야에 빙의해, 프리미엄 커피로 인생 최고의 컵 한잔을 내려보고 싶으신 욕구가 있는 분들" at bounding box center [185, 402] width 324 height 26
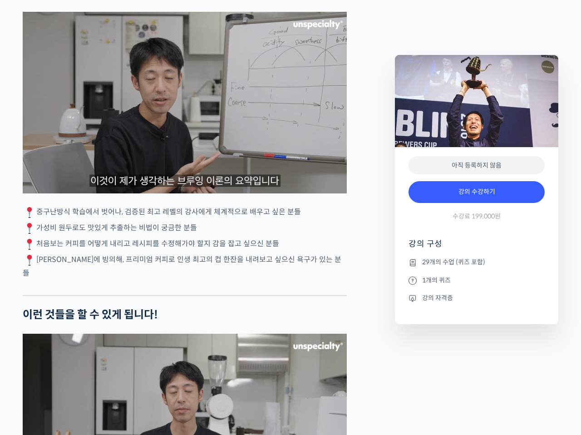
scroll to position [1997, 0]
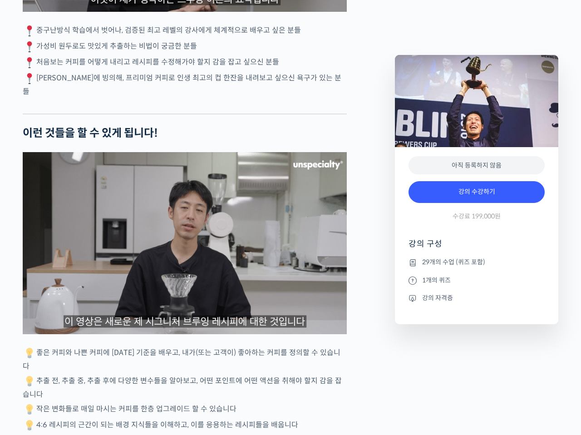
drag, startPoint x: 79, startPoint y: 358, endPoint x: 347, endPoint y: 412, distance: 273.1
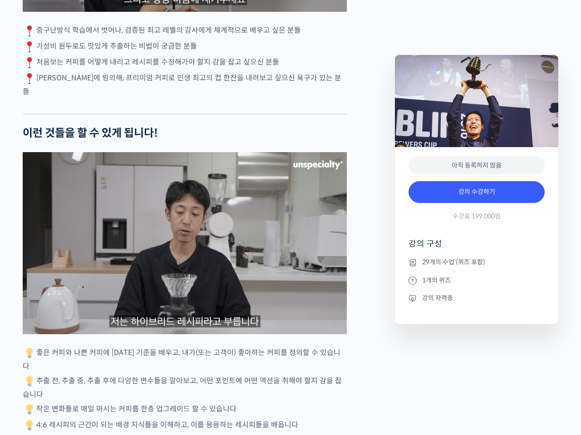
drag, startPoint x: 347, startPoint y: 413, endPoint x: 0, endPoint y: 350, distance: 352.9
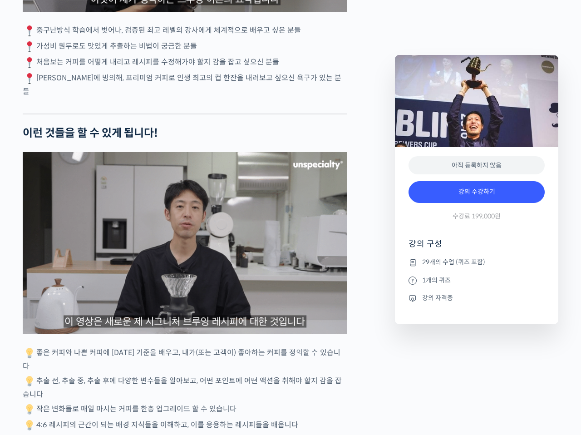
click at [32, 351] on img at bounding box center [29, 353] width 11 height 11
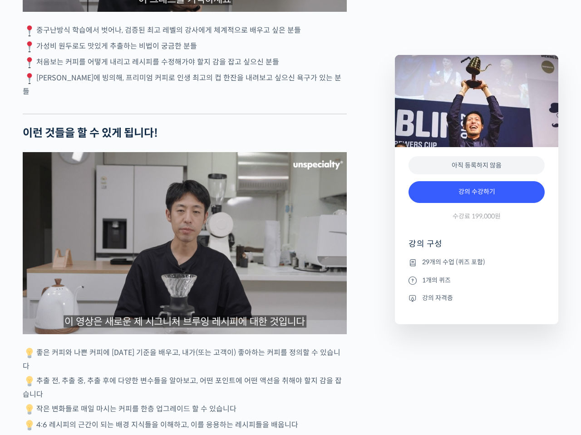
drag, startPoint x: 20, startPoint y: 344, endPoint x: 334, endPoint y: 407, distance: 319.9
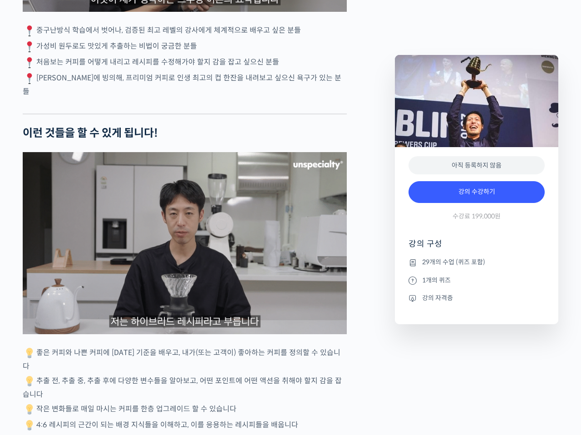
click at [334, 419] on p "4:6 레시피의 근간이 되는 배경 지식들을 이해하고, 이를 응용하는 레시피들을 배웁니다" at bounding box center [185, 426] width 324 height 14
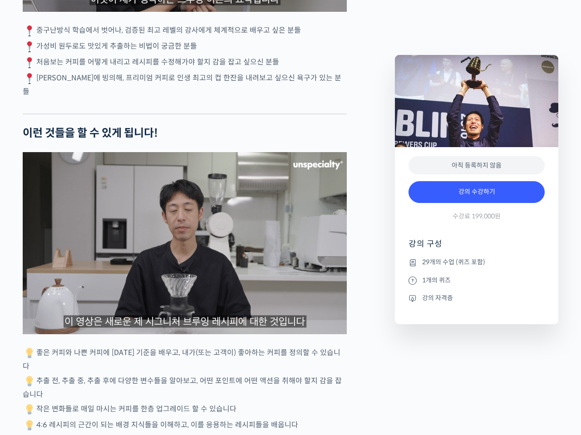
drag, startPoint x: 334, startPoint y: 407, endPoint x: 0, endPoint y: 336, distance: 342.0
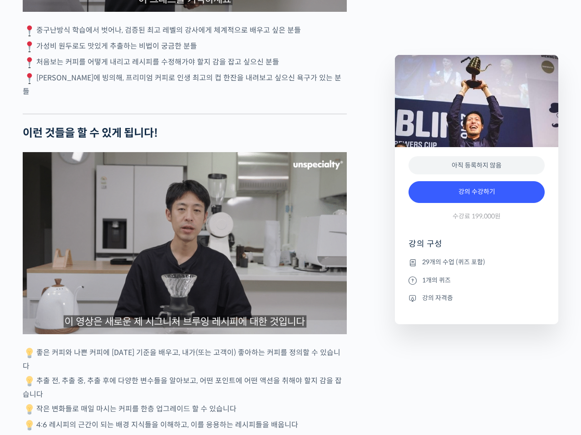
click at [151, 379] on p "추출 전, 추출 중, 추출 후에 다양한 변수들을 알아보고, 어떤 포인트에 어떤 액션을 취해야 할지 감을 잡습니다" at bounding box center [185, 387] width 324 height 26
drag, startPoint x: 173, startPoint y: 360, endPoint x: 379, endPoint y: 408, distance: 212.1
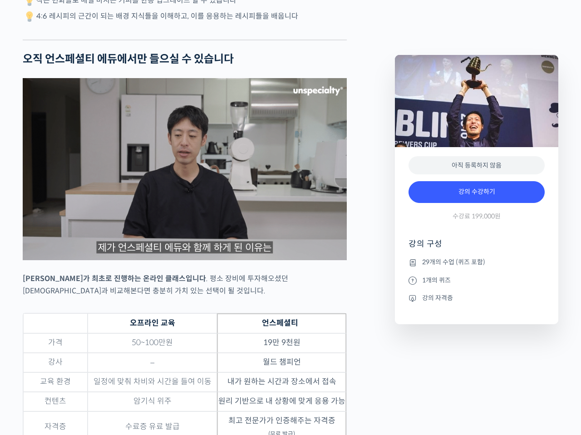
scroll to position [2451, 0]
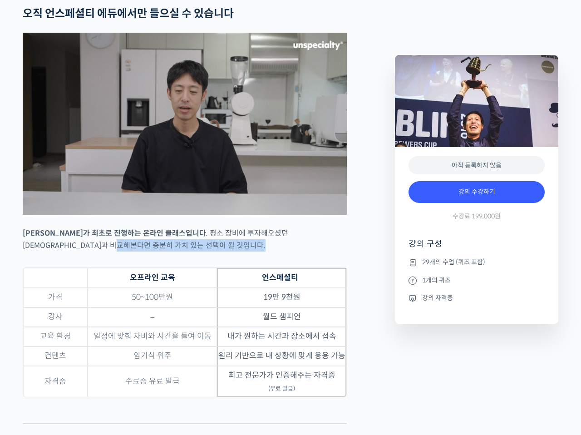
drag, startPoint x: 69, startPoint y: 234, endPoint x: 348, endPoint y: 389, distance: 319.0
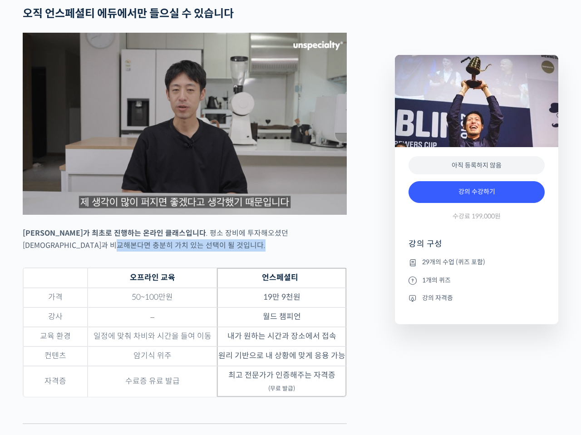
click at [348, 389] on div "테츠 카스야를 소개합니다! <Philocoffea Roastery & Laboratory> 창업자 & 대표 2016 월드 브루어스 컵 챔피언 …" at bounding box center [204, 250] width 372 height 4654
click at [346, 389] on figure "오프라인 교육 언스페셜티 가격 50~100만원 19만 9천원 강사 – 월드 챔피언 교육 환경 일정에 맞춰 차비와 시간을 들여 이동 내가 원하는…" at bounding box center [185, 338] width 324 height 142
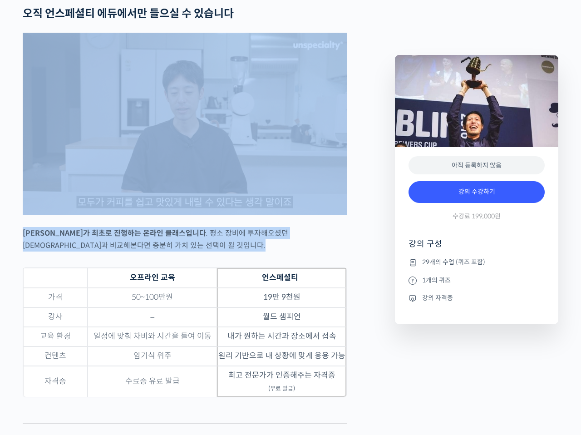
drag, startPoint x: 69, startPoint y: 237, endPoint x: 0, endPoint y: 195, distance: 80.9
click at [237, 346] on td "원리 기반으로 내 상황에 맞게 응용 가능" at bounding box center [281, 356] width 129 height 20
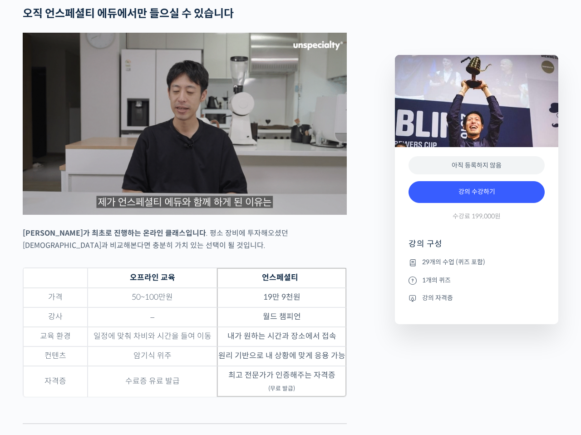
scroll to position [2633, 0]
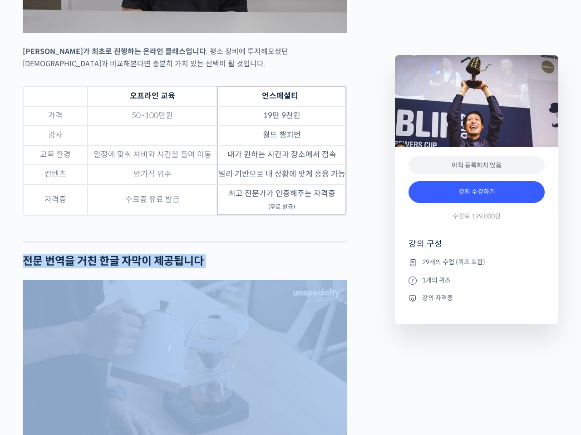
drag, startPoint x: 161, startPoint y: 260, endPoint x: 267, endPoint y: 260, distance: 105.8
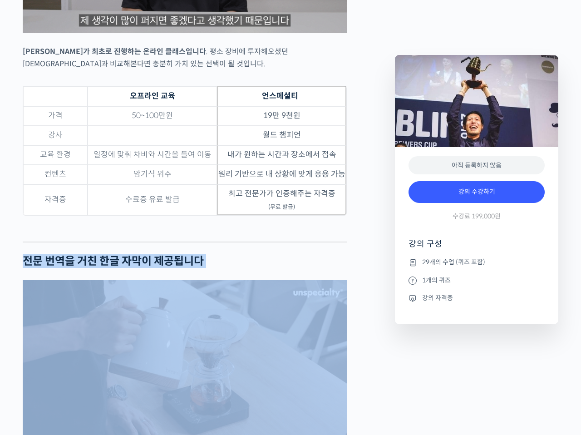
click at [263, 261] on div "테츠 카스야를 소개합니다! <Philocoffea Roastery & Laboratory> 창업자 & 대표 2016 월드 브루어스 컵 챔피언 …" at bounding box center [204, 68] width 372 height 4654
click at [267, 255] on h2 "전문 번역을 거친 한글 자막이 제공됩니다" at bounding box center [185, 261] width 324 height 13
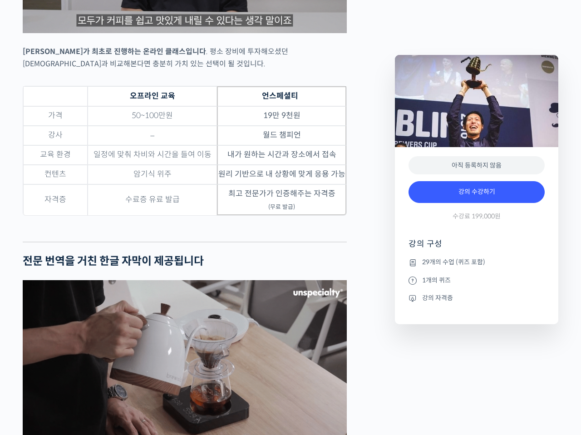
scroll to position [2814, 0]
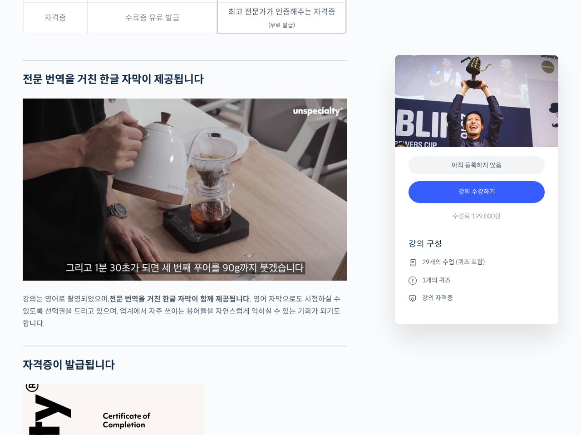
click at [218, 310] on p "강의는 영어로 촬영되었으며, 전문 번역을 거친 한글 자막이 함께 제공됩니다 . 영어 자막으로도 시청하실 수 있도록 선택권을 드리고 있으며, 업…" at bounding box center [185, 311] width 324 height 37
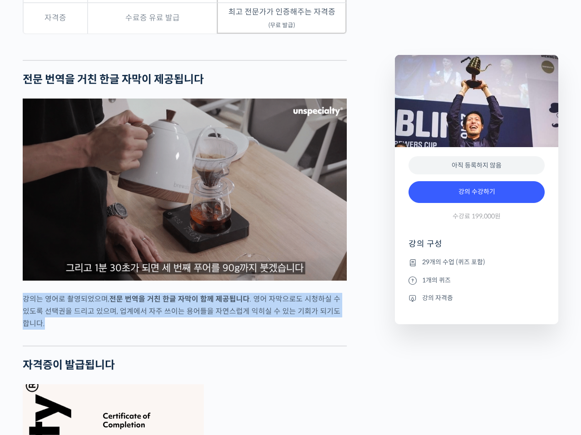
drag, startPoint x: 119, startPoint y: 306, endPoint x: 0, endPoint y: 281, distance: 122.6
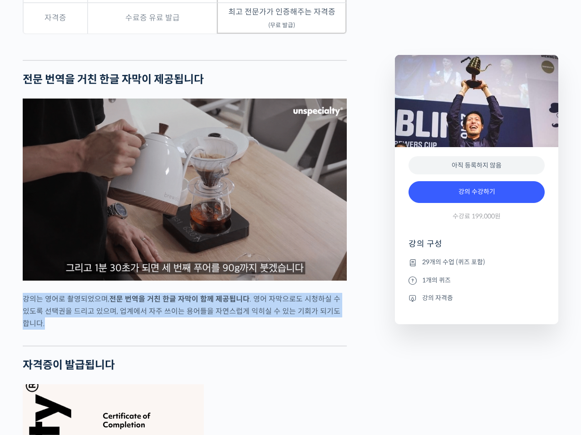
click at [128, 316] on p "강의는 영어로 촬영되었으며, 전문 번역을 거친 한글 자막이 함께 제공됩니다 . 영어 자막으로도 시청하실 수 있도록 선택권을 드리고 있으며, 업…" at bounding box center [185, 311] width 324 height 37
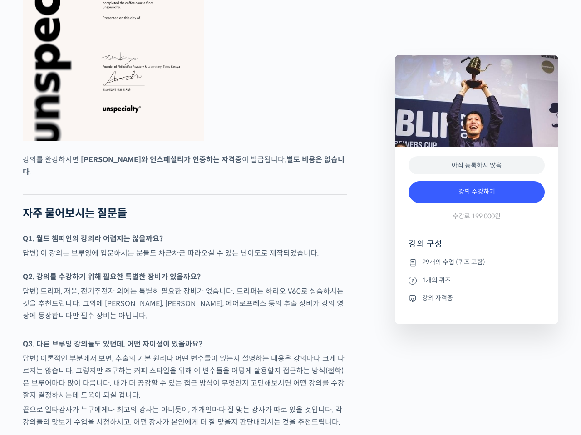
scroll to position [3450, 0]
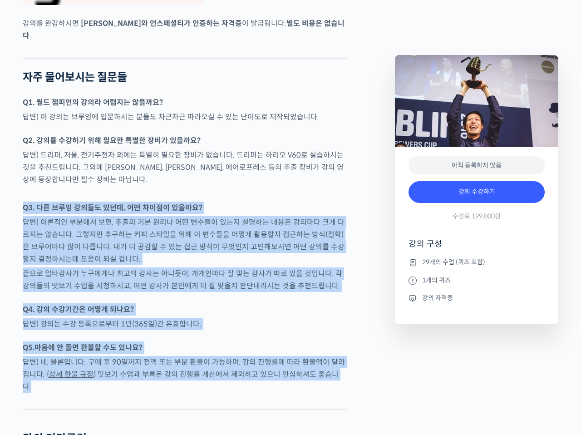
drag, startPoint x: 25, startPoint y: 185, endPoint x: 345, endPoint y: 351, distance: 360.8
click at [345, 356] on p "답변) 네, 물론입니다. 구매 후 90일까지 전액 또는 부분 환불이 가능하며, 강의 진행률에 따라 환불액이 달라집니다. ( 상세 환불 규정 )…" at bounding box center [185, 374] width 324 height 37
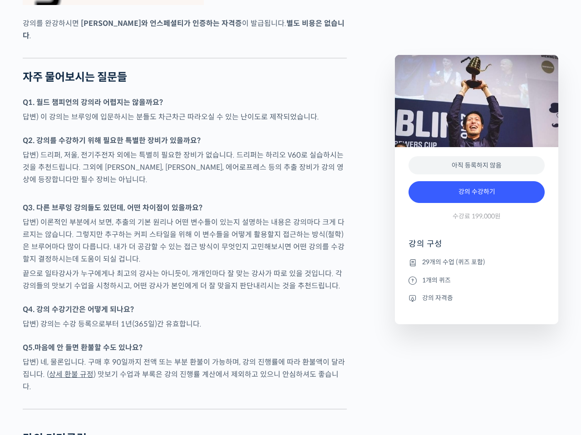
click at [345, 356] on p "답변) 네, 물론입니다. 구매 후 90일까지 전액 또는 부분 환불이 가능하며, 강의 진행률에 따라 환불액이 달라집니다. ( 상세 환불 규정 )…" at bounding box center [185, 374] width 324 height 37
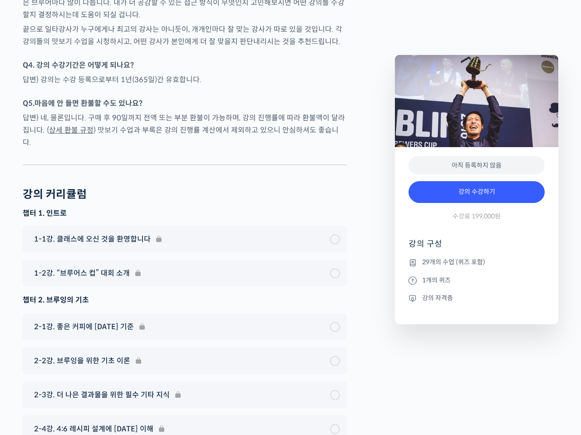
scroll to position [3512, 0]
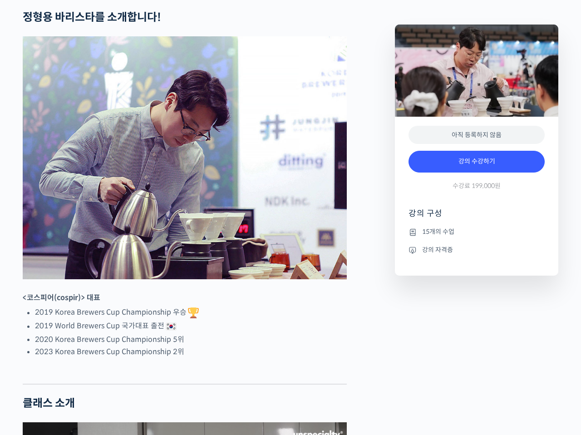
scroll to position [499, 0]
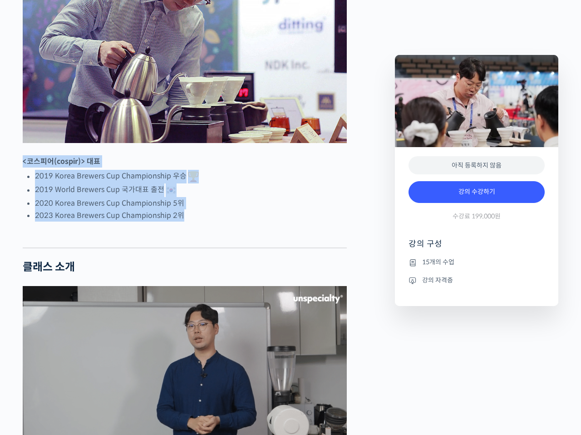
drag, startPoint x: 95, startPoint y: 211, endPoint x: 234, endPoint y: 260, distance: 147.3
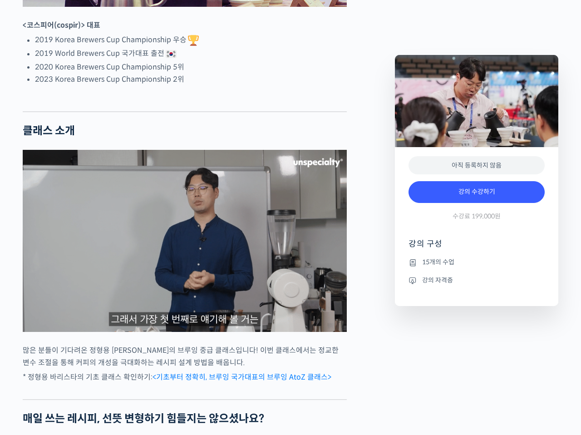
scroll to position [681, 0]
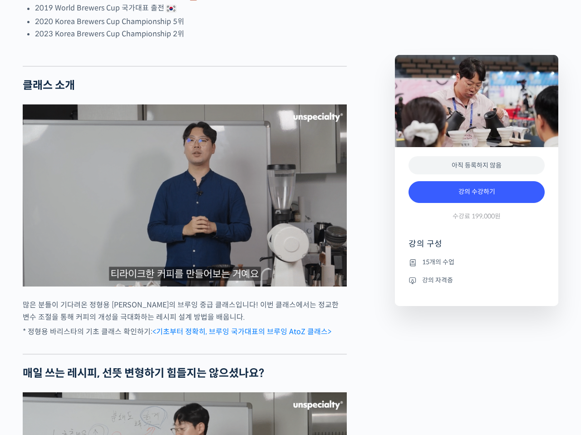
click at [118, 323] on p "많은 분들이 기다려온 정형용 바리스타의 브루잉 중급 클래스입니다! 이번 클래스에서는 정교한 변수 조절을 통해 커피의 개성을 극대화하는 레시피 …" at bounding box center [185, 311] width 324 height 25
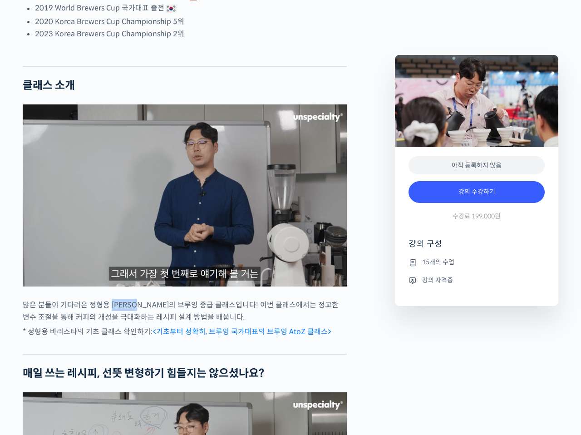
click at [118, 323] on p "많은 분들이 기다려온 정형용 바리스타의 브루잉 중급 클래스입니다! 이번 클래스에서는 정교한 변수 조절을 통해 커피의 개성을 극대화하는 레시피 …" at bounding box center [185, 311] width 324 height 25
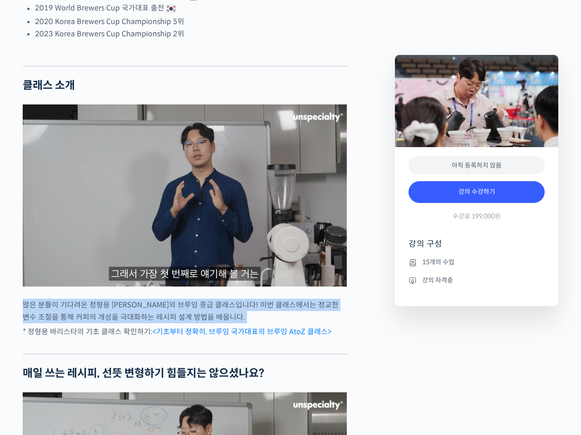
drag, startPoint x: 118, startPoint y: 335, endPoint x: 230, endPoint y: 337, distance: 111.7
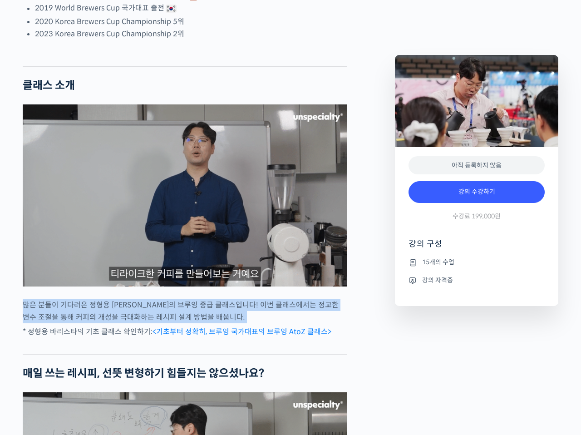
click at [230, 323] on p "많은 분들이 기다려온 정형용 바리스타의 브루잉 중급 클래스입니다! 이번 클래스에서는 정교한 변수 조절을 통해 커피의 개성을 극대화하는 레시피 …" at bounding box center [185, 311] width 324 height 25
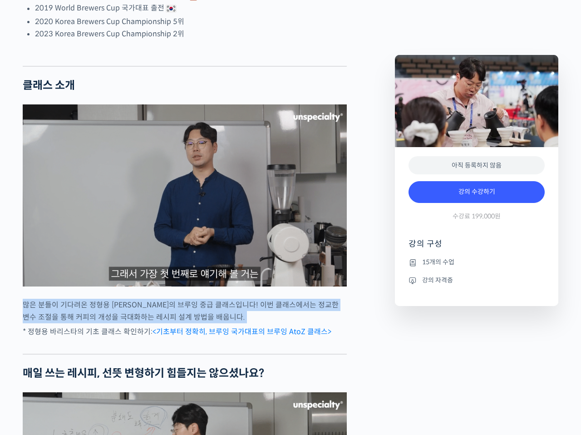
click at [230, 323] on p "많은 분들이 기다려온 정형용 바리스타의 브루잉 중급 클래스입니다! 이번 클래스에서는 정교한 변수 조절을 통해 커피의 개성을 극대화하는 레시피 …" at bounding box center [185, 311] width 324 height 25
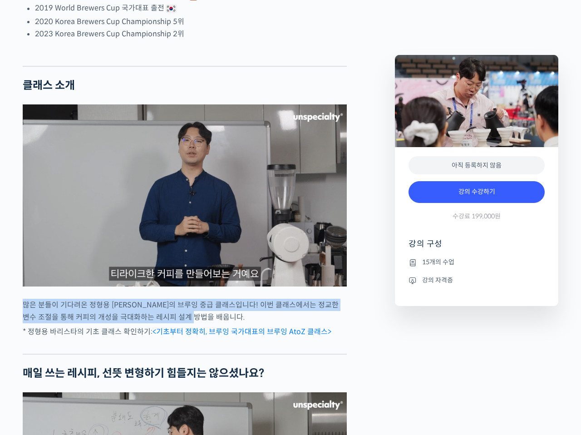
drag, startPoint x: 194, startPoint y: 351, endPoint x: 22, endPoint y: 340, distance: 172.4
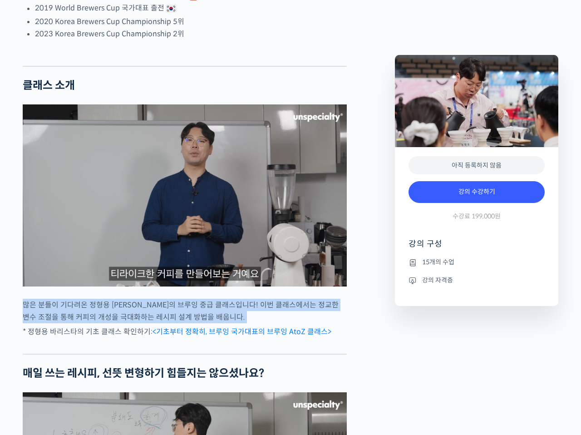
drag, startPoint x: 22, startPoint y: 340, endPoint x: 246, endPoint y: 347, distance: 224.4
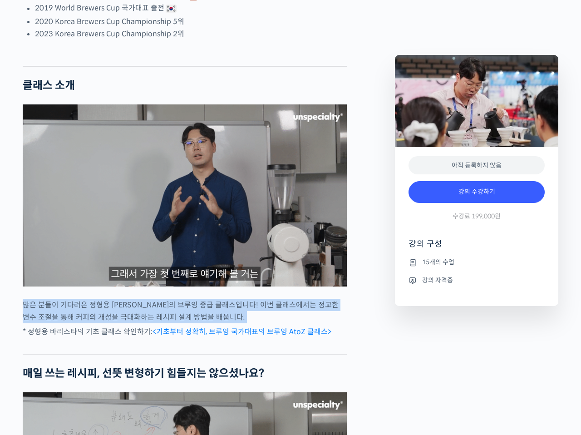
click at [246, 323] on p "많은 분들이 기다려온 정형용 바리스타의 브루잉 중급 클래스입니다! 이번 클래스에서는 정교한 변수 조절을 통해 커피의 개성을 극대화하는 레시피 …" at bounding box center [185, 311] width 324 height 25
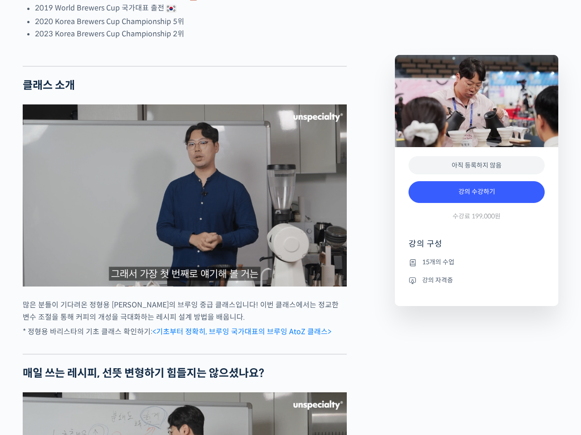
scroll to position [908, 0]
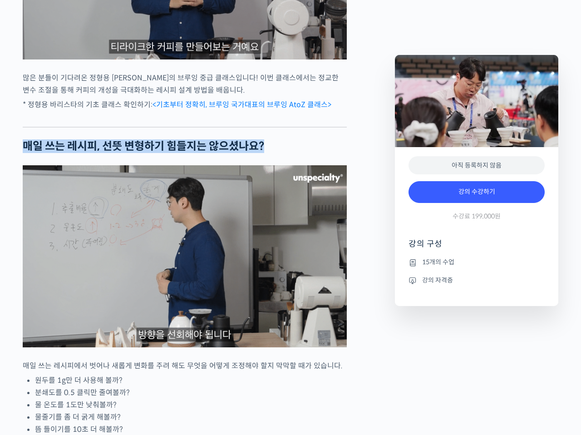
drag, startPoint x: 17, startPoint y: 176, endPoint x: 315, endPoint y: 177, distance: 298.7
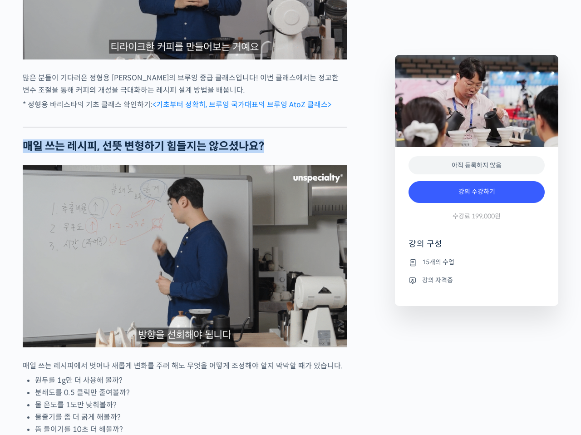
click at [315, 153] on h2 "매일 쓰는 레시피, 선뜻 변형하기 힘들지는 않으셨나요?" at bounding box center [185, 146] width 324 height 13
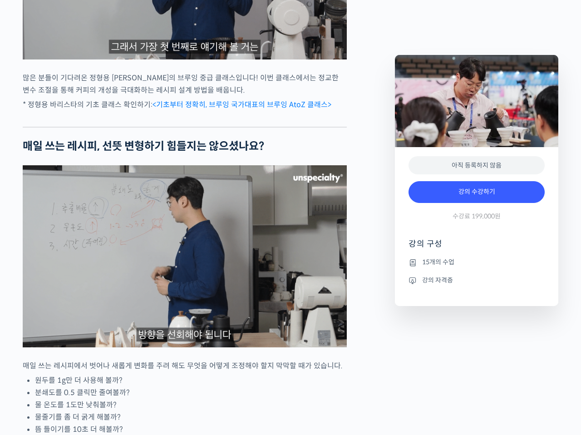
scroll to position [1089, 0]
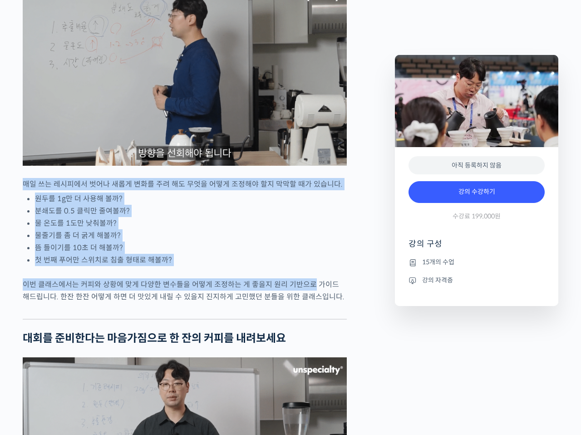
drag, startPoint x: 15, startPoint y: 217, endPoint x: 309, endPoint y: 305, distance: 307.0
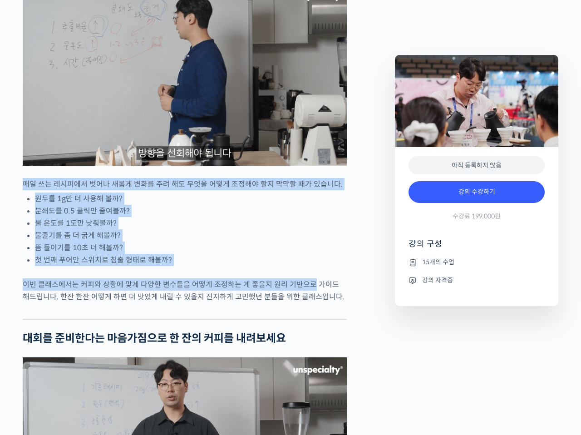
click at [300, 301] on div "정형용 바리스타를 소개합니다! <코스피어(cospir)> 대표 2019 Korea Brewers Cup Championship 우승 2019 …" at bounding box center [185, 432] width 324 height 2295
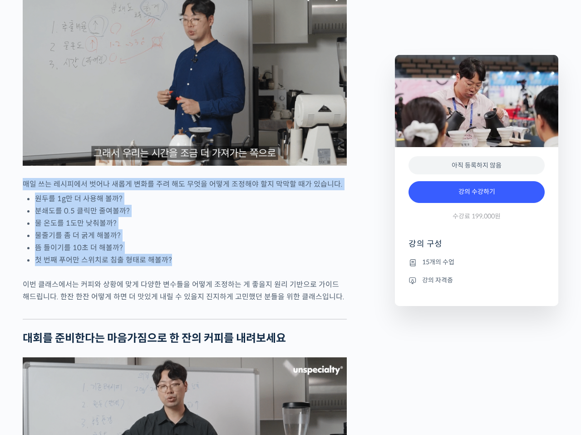
drag, startPoint x: 221, startPoint y: 279, endPoint x: 15, endPoint y: 222, distance: 213.4
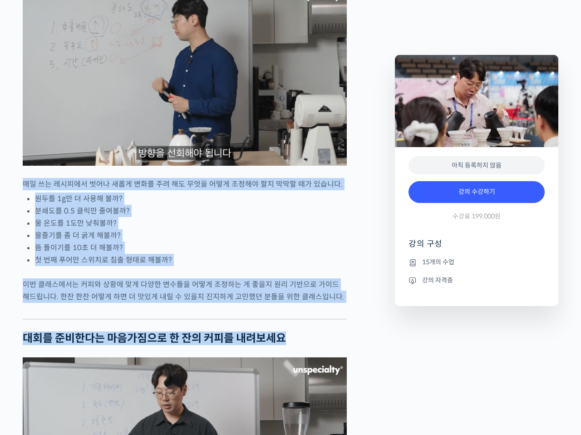
drag, startPoint x: 79, startPoint y: 228, endPoint x: 327, endPoint y: 362, distance: 282.3
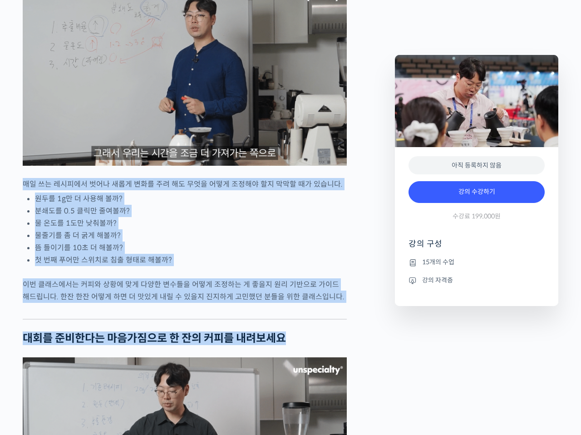
click at [327, 362] on div "정형용 바리스타를 소개합니다! <코스피어(cospir)> 대표 2019 Korea Brewers Cup Championship 우승 2019 …" at bounding box center [185, 432] width 324 height 2295
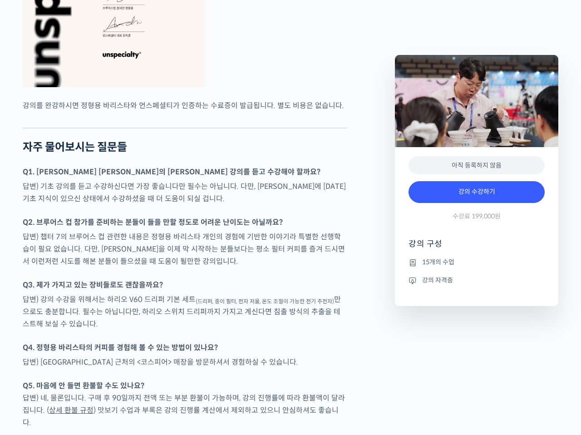
scroll to position [2179, 0]
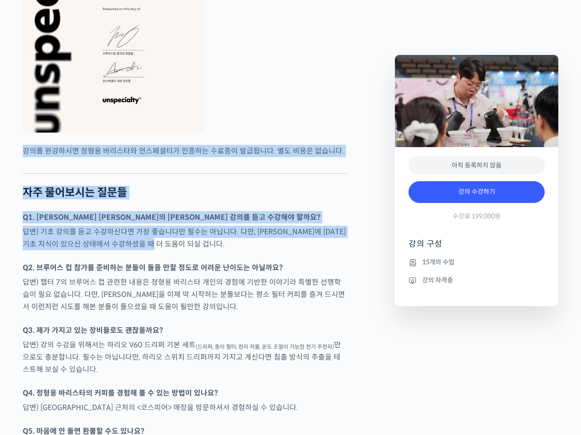
drag, startPoint x: 25, startPoint y: 169, endPoint x: 207, endPoint y: 272, distance: 210.2
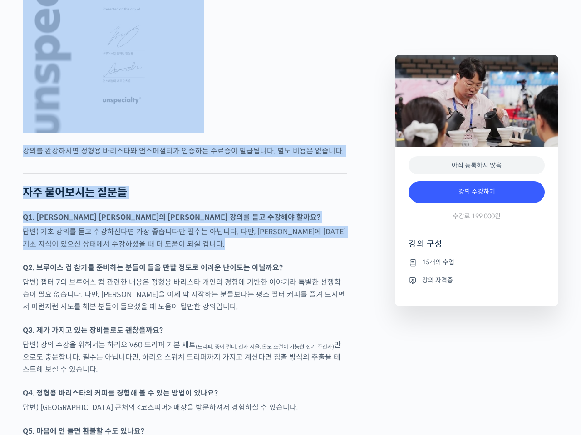
drag, startPoint x: 207, startPoint y: 272, endPoint x: 270, endPoint y: 143, distance: 143.9
click at [270, 133] on figure at bounding box center [185, 4] width 324 height 257
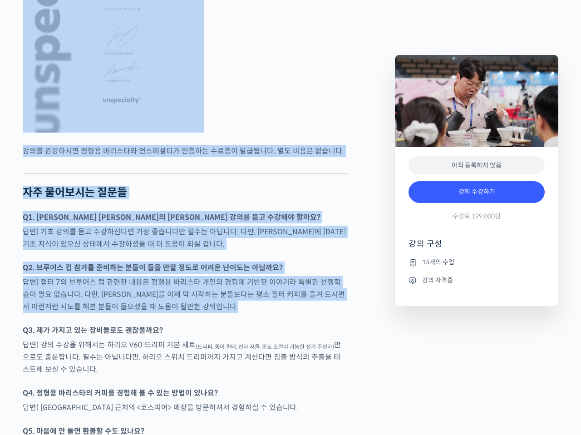
drag, startPoint x: 266, startPoint y: 134, endPoint x: 223, endPoint y: 340, distance: 210.5
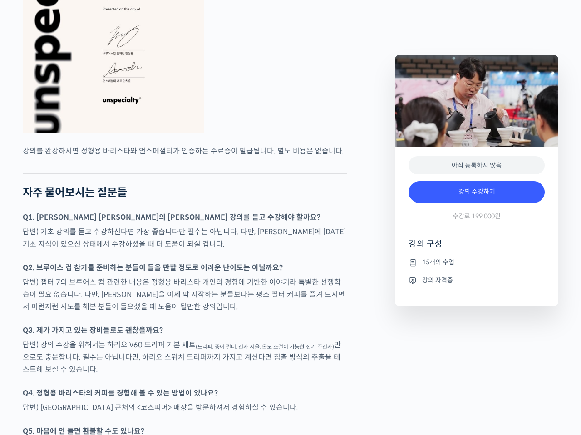
click at [242, 336] on p "Q3. 제가 가지고 있는 장비들로도 괜찮을까요?" at bounding box center [185, 330] width 324 height 12
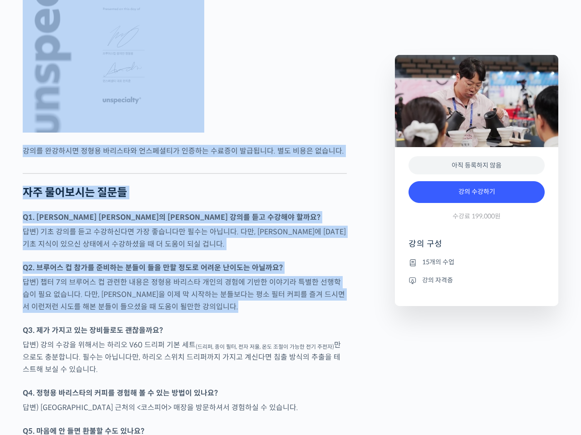
drag, startPoint x: 284, startPoint y: 313, endPoint x: 273, endPoint y: 131, distance: 182.3
click at [273, 131] on figure at bounding box center [185, 4] width 324 height 257
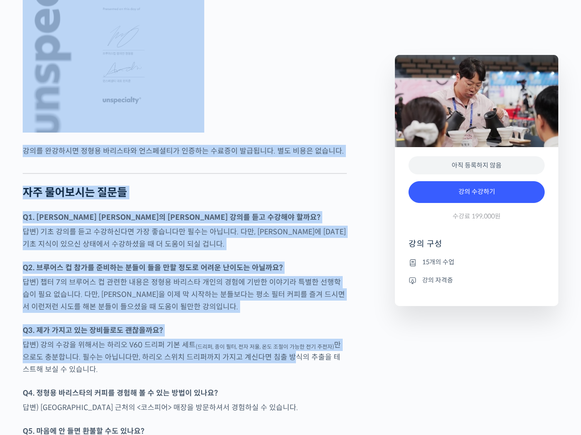
drag, startPoint x: 273, startPoint y: 131, endPoint x: 282, endPoint y: 380, distance: 249.8
click at [282, 375] on p "답변) 강의 수강을 위해서는 하리오 V60 드리퍼 기본 세트 (드리퍼, 종이 필터, 전자 저울, 온도 조절이 가능한 전기 주전자) 만으로도 충…" at bounding box center [185, 357] width 324 height 37
drag, startPoint x: 291, startPoint y: 391, endPoint x: 294, endPoint y: 110, distance: 280.5
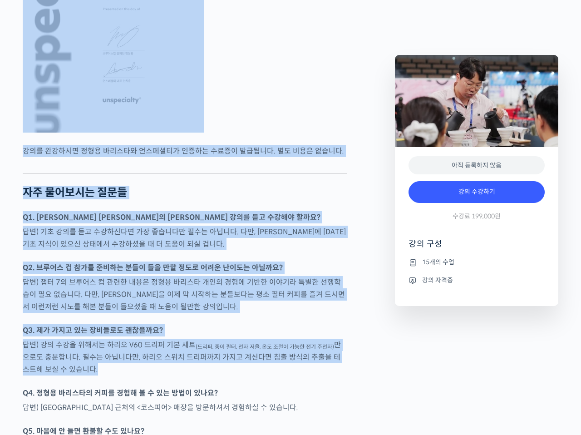
click at [295, 107] on figure at bounding box center [185, 4] width 324 height 257
drag, startPoint x: 295, startPoint y: 107, endPoint x: 158, endPoint y: 396, distance: 320.2
click at [158, 375] on p "답변) 강의 수강을 위해서는 하리오 V60 드리퍼 기본 세트 (드리퍼, 종이 필터, 전자 저울, 온도 조절이 가능한 전기 주전자) 만으로도 충…" at bounding box center [185, 357] width 324 height 37
drag, startPoint x: 175, startPoint y: 394, endPoint x: 299, endPoint y: 125, distance: 296.7
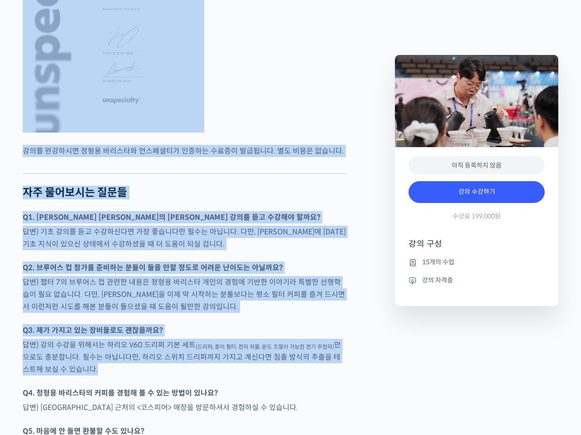
click at [280, 113] on figure at bounding box center [185, 4] width 324 height 257
drag, startPoint x: 280, startPoint y: 106, endPoint x: 296, endPoint y: 395, distance: 290.1
click at [296, 375] on p "답변) 강의 수강을 위해서는 하리오 V60 드리퍼 기본 세트 (드리퍼, 종이 필터, 전자 저울, 온도 조절이 가능한 전기 주전자) 만으로도 충…" at bounding box center [185, 357] width 324 height 37
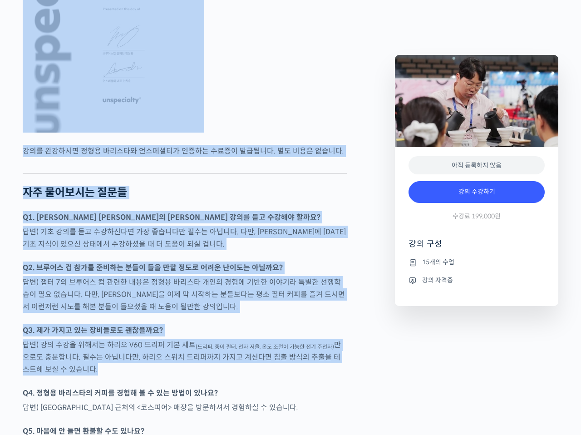
drag, startPoint x: 296, startPoint y: 395, endPoint x: 323, endPoint y: 121, distance: 275.9
click at [323, 121] on figure at bounding box center [185, 4] width 324 height 257
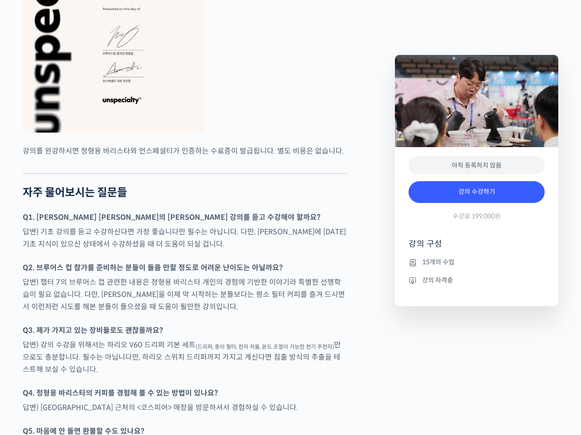
click at [323, 121] on figure at bounding box center [185, 4] width 324 height 257
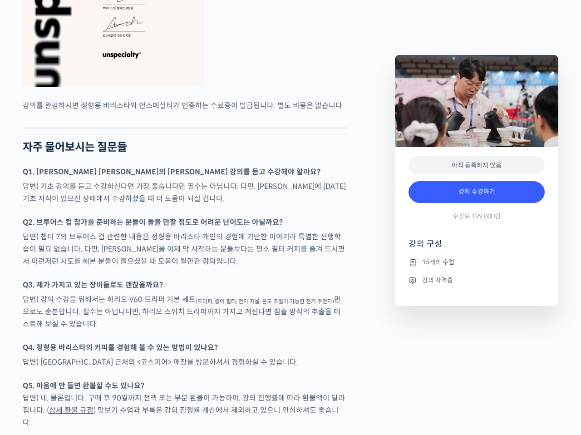
scroll to position [2270, 0]
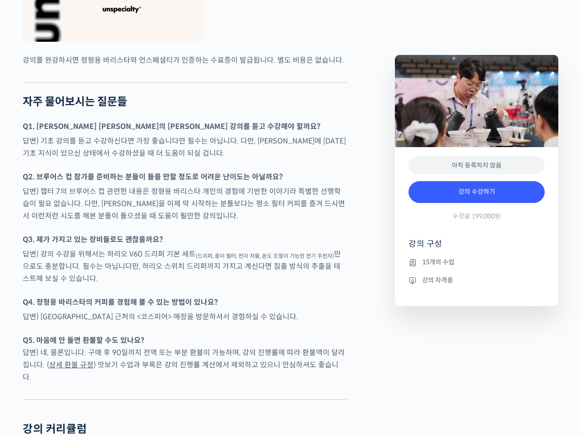
click at [111, 323] on p "답변) 부산대역 근처의 <코스피어> 매장을 방문하셔서 경험하실 수 있습니다." at bounding box center [185, 316] width 324 height 12
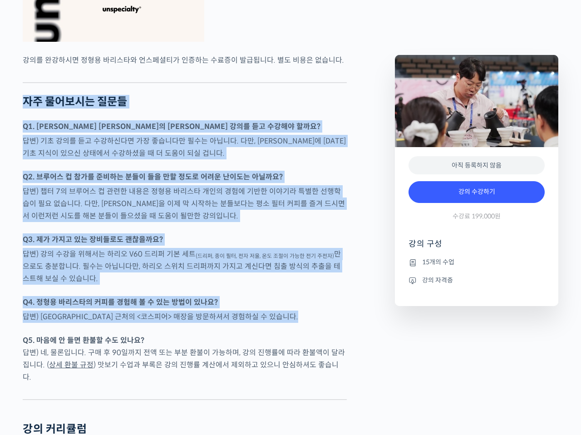
drag, startPoint x: 111, startPoint y: 340, endPoint x: 272, endPoint y: 93, distance: 295.2
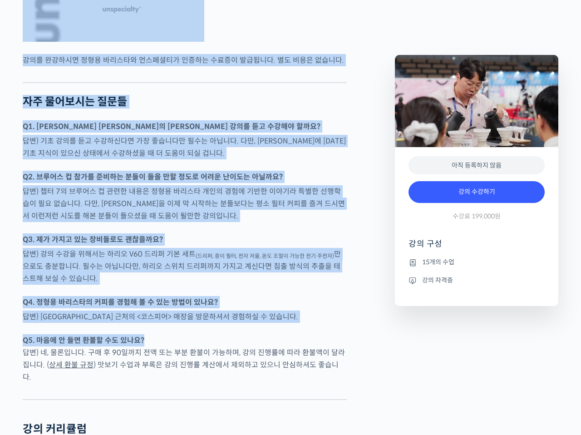
drag, startPoint x: 295, startPoint y: 50, endPoint x: 224, endPoint y: 361, distance: 318.9
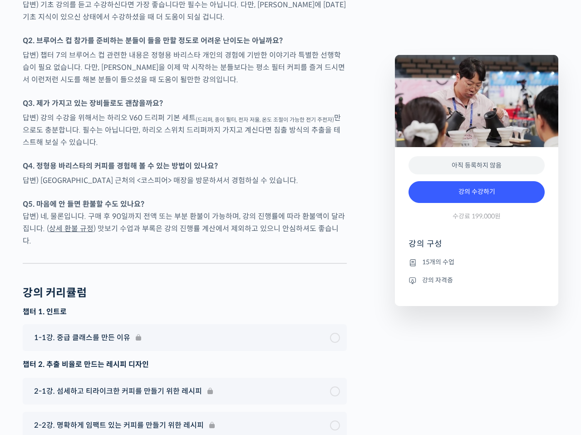
click at [172, 240] on p "Q5. 마음에 안 들면 환불할 수도 있나요? 답변) 네, 물론입니다. 구매 후 90일까지 전액 또는 부분 환불이 가능하며, 강의 진행률에 따라…" at bounding box center [185, 222] width 324 height 49
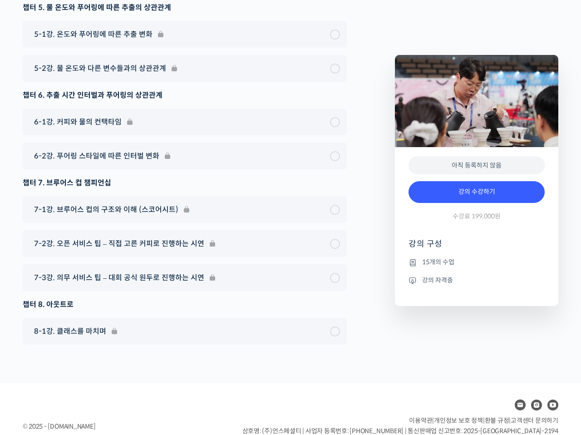
scroll to position [3079, 0]
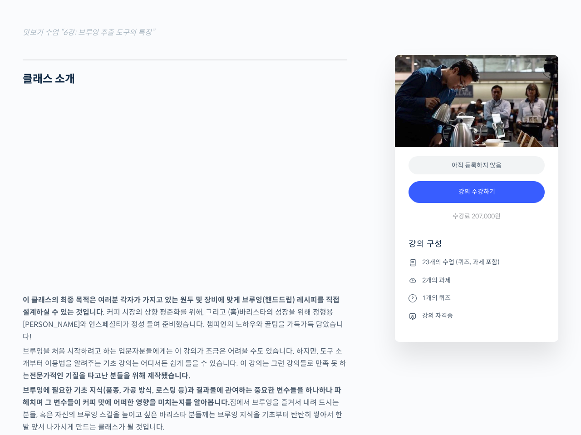
scroll to position [1407, 0]
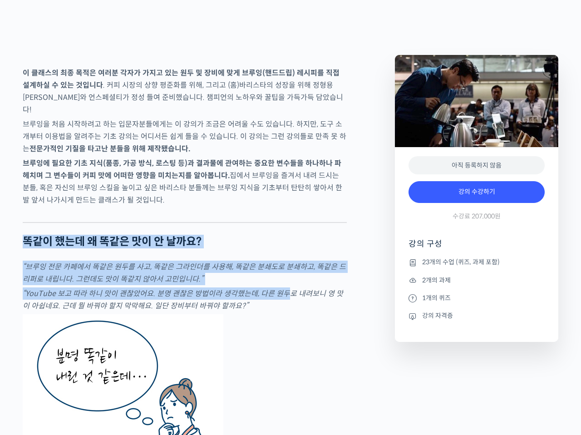
drag, startPoint x: 277, startPoint y: 317, endPoint x: 286, endPoint y: 319, distance: 9.2
click at [286, 310] on em "“YouTube 보고 따라 하니 맛이 괜찮았어요. 분명 괜찮은 방법이라 생각했는데, 다른 원두로 내려보니 영 맛이 아쉽네요. 근데 뭘 바꿔야 …" at bounding box center [183, 300] width 320 height 22
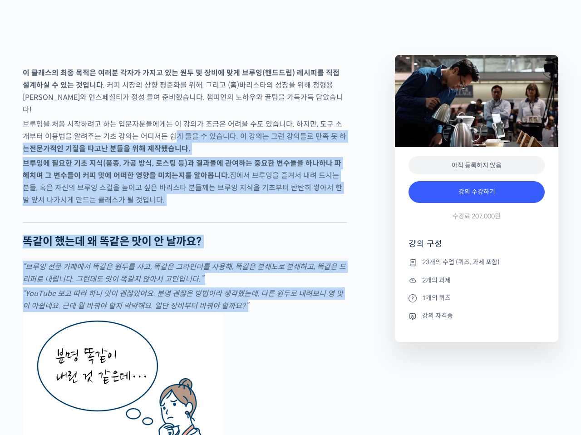
drag, startPoint x: 289, startPoint y: 332, endPoint x: 165, endPoint y: 149, distance: 220.7
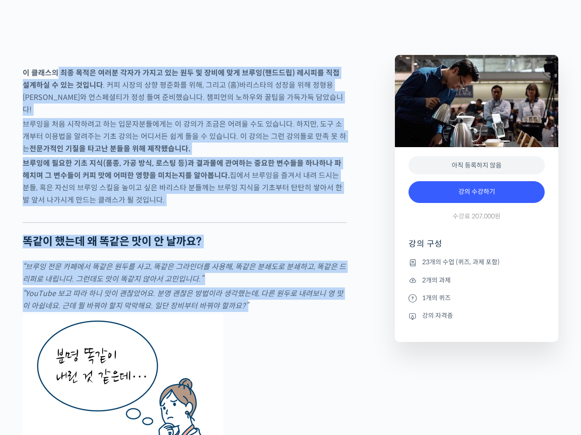
drag, startPoint x: 67, startPoint y: 108, endPoint x: 294, endPoint y: 332, distance: 319.4
click at [294, 312] on p "“YouTube 보고 따라 하니 맛이 괜찮았어요. 분명 괜찮은 방법이라 생각했는데, 다른 원두로 내려보니 영 맛이 아쉽네요. 근데 뭘 바꿔야 …" at bounding box center [185, 299] width 324 height 25
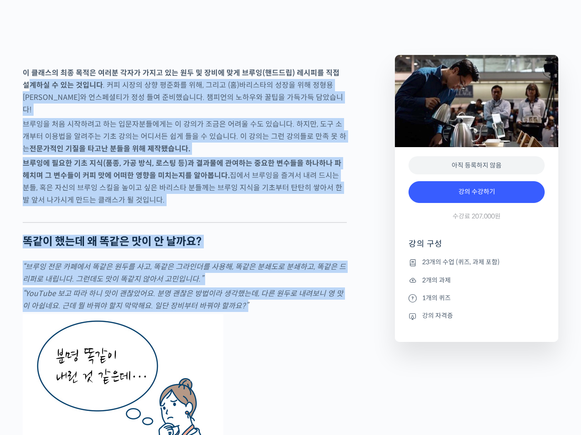
drag, startPoint x: 294, startPoint y: 333, endPoint x: 70, endPoint y: 176, distance: 272.8
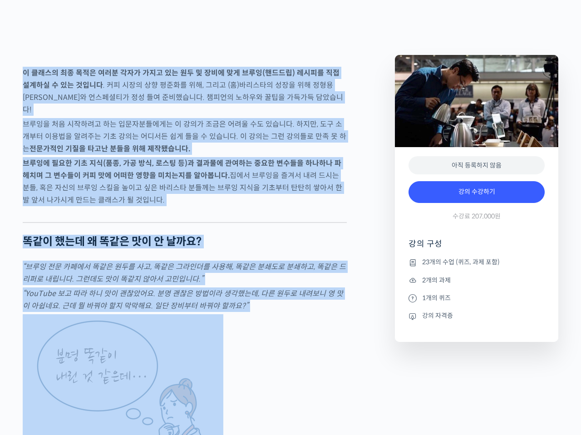
drag, startPoint x: 290, startPoint y: 334, endPoint x: 89, endPoint y: 163, distance: 264.3
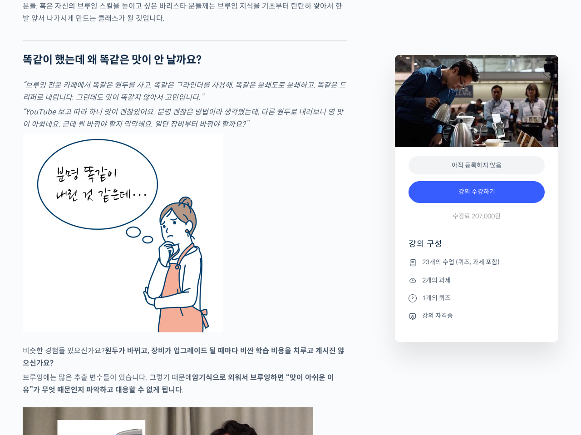
scroll to position [1725, 0]
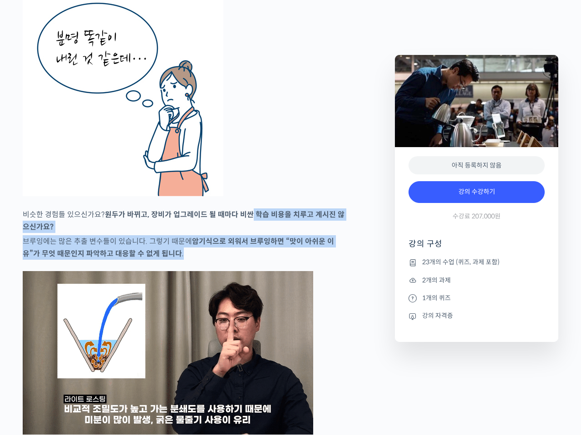
drag, startPoint x: 251, startPoint y: 237, endPoint x: 230, endPoint y: 277, distance: 44.7
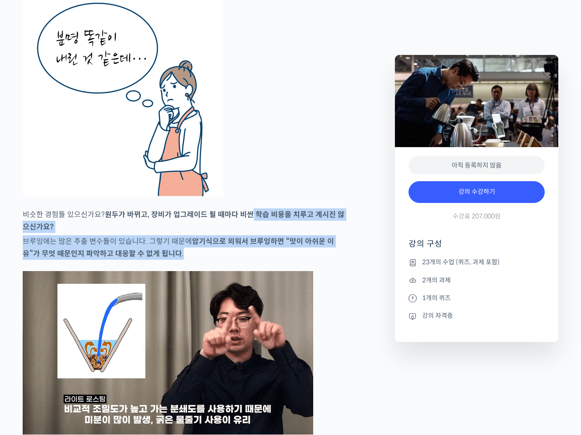
click at [230, 260] on p "브루잉에는 많은 추출 변수들이 있습니다. 그렇기 때문에 암기식으로 외워서 브루잉하면 “맛이 아쉬운 이유”가 무엇 때문인지 파악하고 대응할 수 …" at bounding box center [185, 247] width 324 height 25
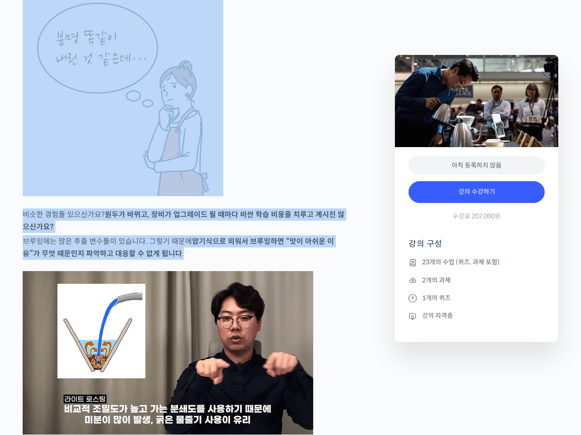
drag, startPoint x: 256, startPoint y: 260, endPoint x: 290, endPoint y: 176, distance: 91.0
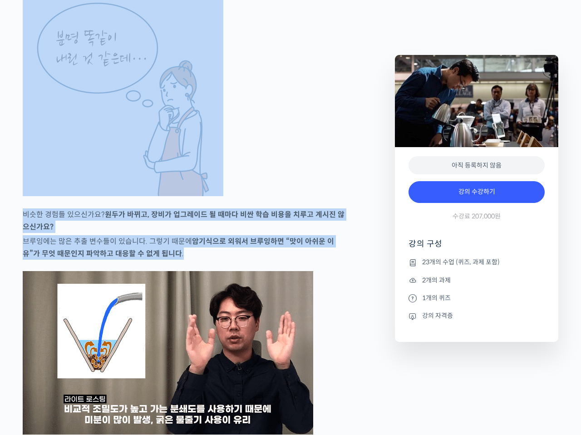
click at [291, 176] on figure at bounding box center [185, 96] width 324 height 200
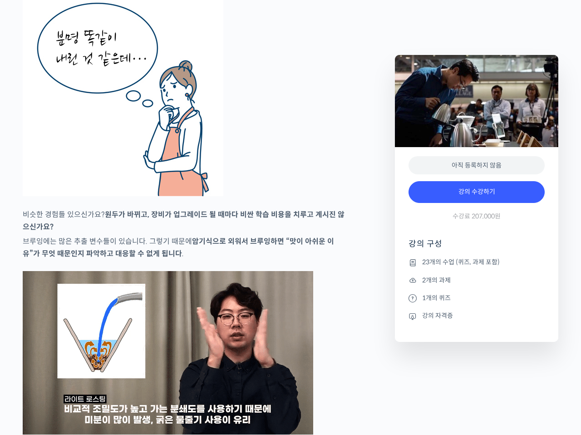
click at [292, 176] on figure at bounding box center [185, 96] width 324 height 200
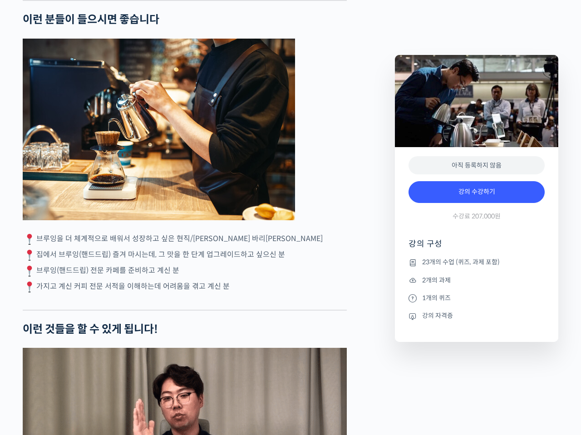
scroll to position [2270, 0]
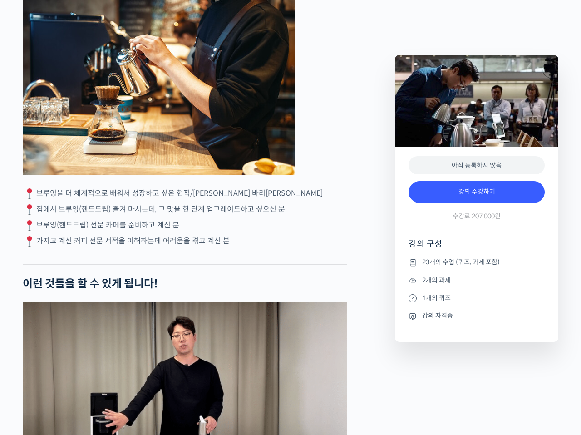
drag, startPoint x: 89, startPoint y: 215, endPoint x: 265, endPoint y: 261, distance: 181.9
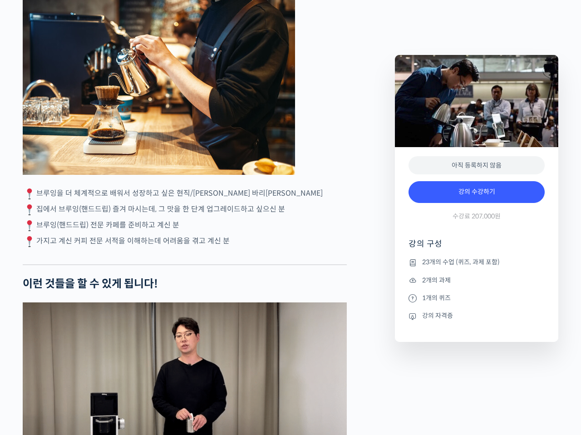
click at [265, 261] on div "정형용 바리스타를 소개합니다! <코스피어(cospir)> 대표 2019 Korea Brewers Cup Championship 우승 2019 …" at bounding box center [185, 389] width 324 height 4570
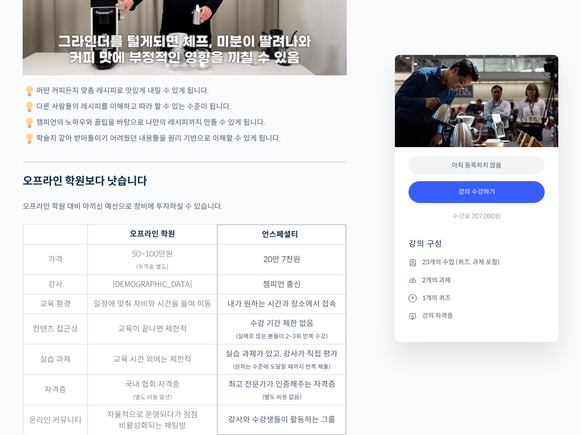
scroll to position [2814, 0]
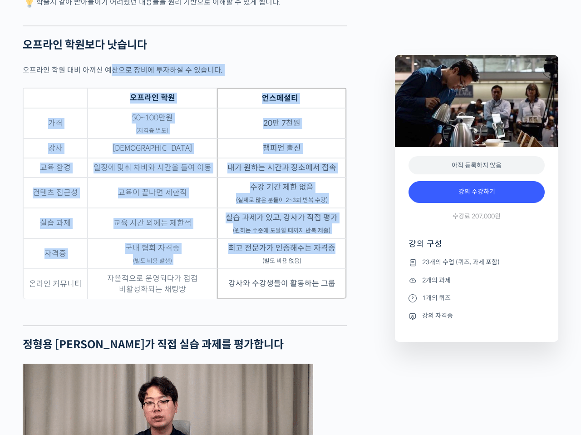
drag, startPoint x: 128, startPoint y: 99, endPoint x: 347, endPoint y: 264, distance: 273.6
click at [347, 266] on div "정형용 바리스타를 소개합니다! <코스피어(cospir)> 대표 2019 Korea Brewers Cup Championship 우승 2019 …" at bounding box center [204, 355] width 372 height 5590
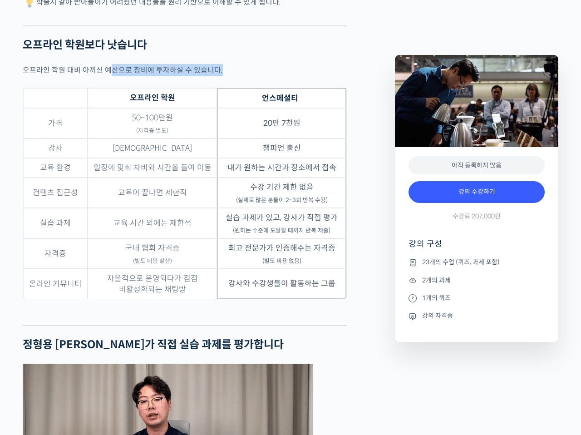
click at [347, 263] on div "정형용 바리스타를 소개합니다! <코스피어(cospir)> 대표 2019 Korea Brewers Cup Championship 우승 2019 …" at bounding box center [204, 355] width 372 height 5590
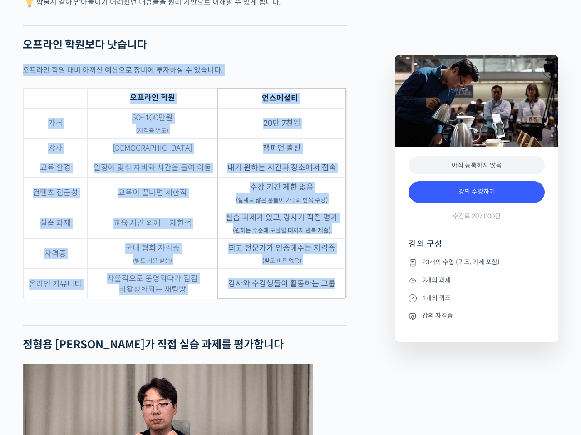
drag, startPoint x: 338, startPoint y: 312, endPoint x: 106, endPoint y: 153, distance: 281.1
click at [302, 269] on td "최고 전문가가 인증해주는 자격증 (별도 비용 없음)" at bounding box center [281, 253] width 129 height 30
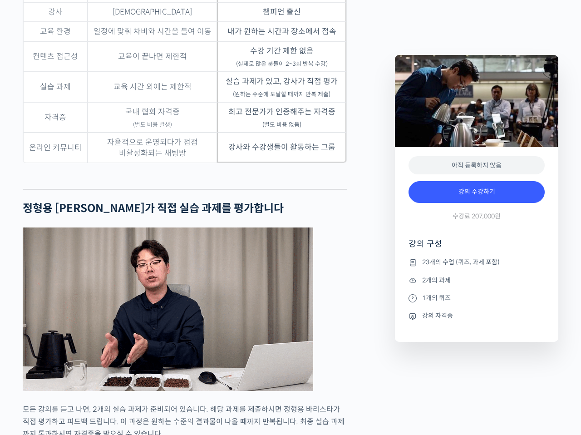
scroll to position [3041, 0]
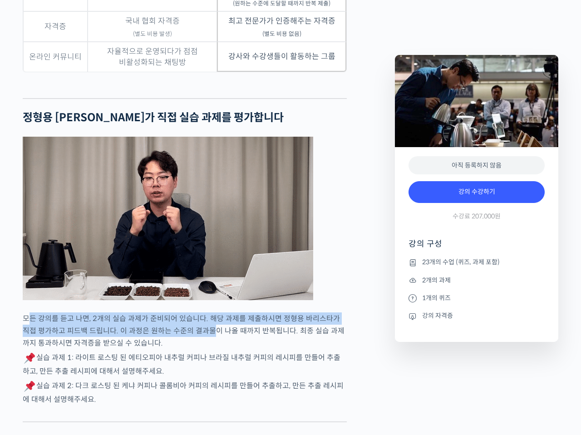
drag, startPoint x: 33, startPoint y: 337, endPoint x: 206, endPoint y: 350, distance: 173.4
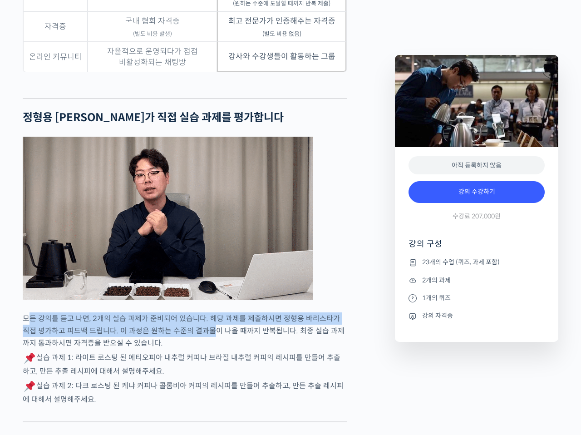
click at [206, 349] on p "모든 강의를 듣고 나면, 2개의 실습 과제가 준비되어 있습니다. 해당 과제를 제출하시면 정형용 바리스타가 직접 평가하고 피드백 드립니다. 이 …" at bounding box center [185, 330] width 324 height 37
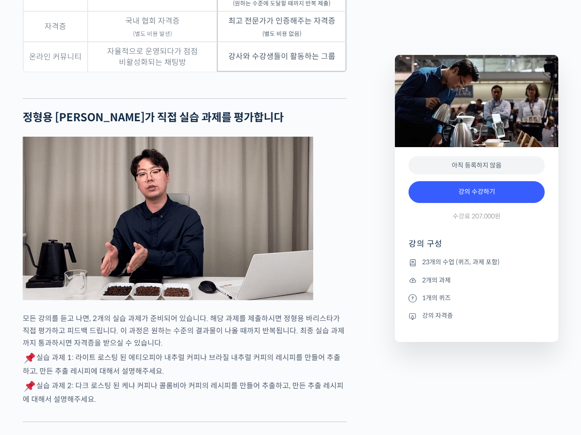
click at [25, 340] on p "모든 강의를 듣고 나면, 2개의 실습 과제가 준비되어 있습니다. 해당 과제를 제출하시면 정형용 바리스타가 직접 평가하고 피드백 드립니다. 이 …" at bounding box center [185, 330] width 324 height 37
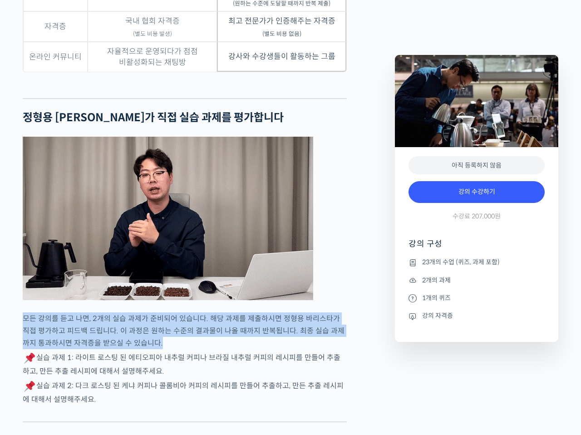
drag, startPoint x: 20, startPoint y: 340, endPoint x: 151, endPoint y: 365, distance: 132.6
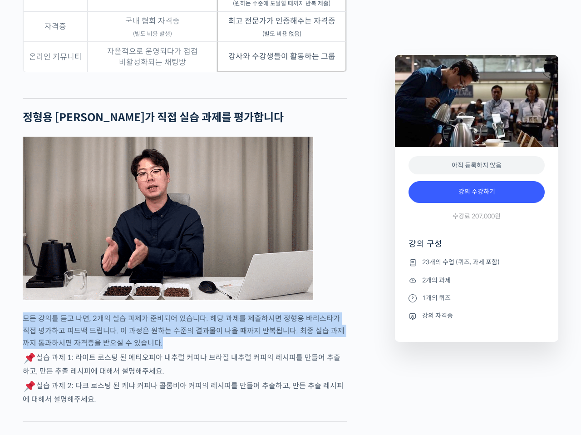
click at [152, 366] on div "정형용 바리스타를 소개합니다! <코스피어(cospir)> 대표 2019 Korea Brewers Cup Championship 우승 2019 …" at bounding box center [204, 128] width 372 height 5590
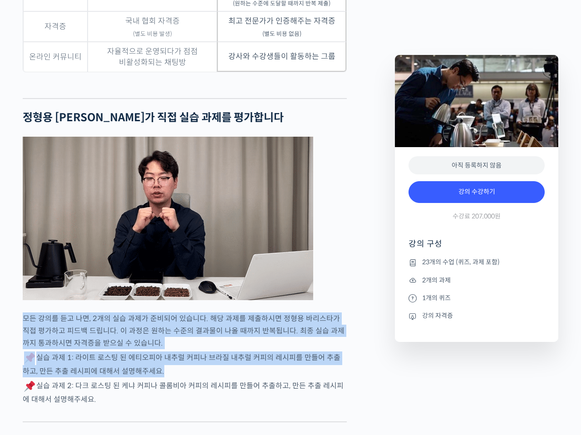
drag, startPoint x: 180, startPoint y: 394, endPoint x: 13, endPoint y: 346, distance: 173.4
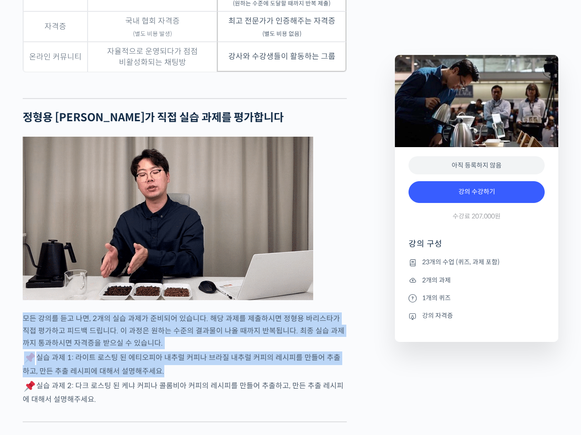
click at [13, 346] on div "기초부터 정확히, 브루잉 국가대표의 브루잉 AtoZ 클래스 강의 상세 내용 확인하기 정형용 바리스타를 소개합니다! <코스피어(cospir)> …" at bounding box center [290, 136] width 581 height 5606
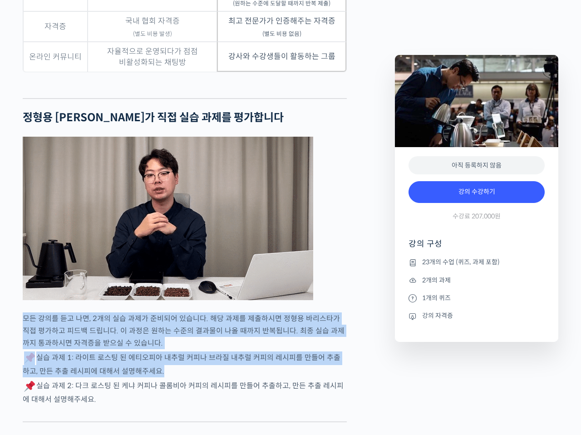
click at [34, 349] on p "모든 강의를 듣고 나면, 2개의 실습 과제가 준비되어 있습니다. 해당 과제를 제출하시면 정형용 바리스타가 직접 평가하고 피드백 드립니다. 이 …" at bounding box center [185, 330] width 324 height 37
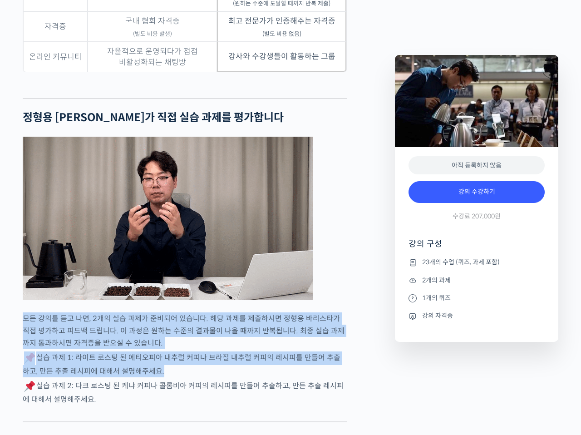
drag, startPoint x: 19, startPoint y: 345, endPoint x: 237, endPoint y: 397, distance: 224.5
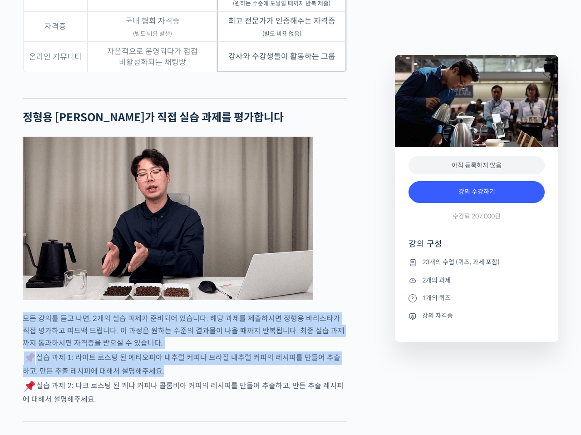
click at [237, 397] on div "정형용 바리스타를 소개합니다! <코스피어(cospir)> 대표 2019 Korea Brewers Cup Championship 우승 2019 …" at bounding box center [204, 128] width 372 height 5590
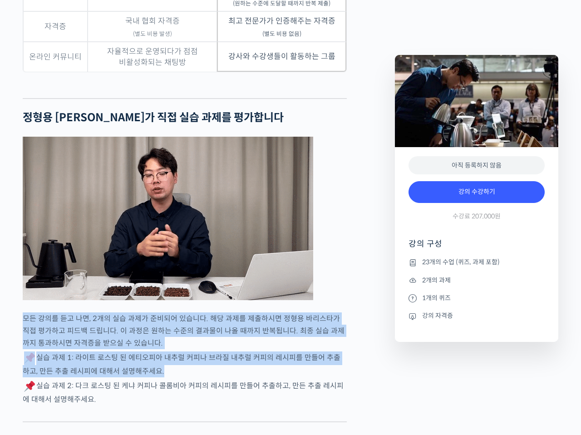
scroll to position [3177, 0]
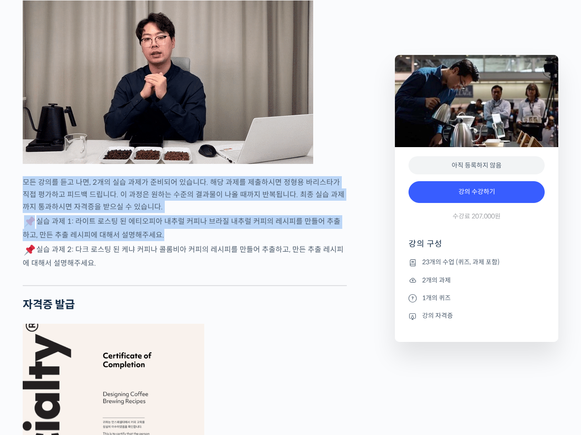
drag, startPoint x: 135, startPoint y: 287, endPoint x: 6, endPoint y: 205, distance: 152.6
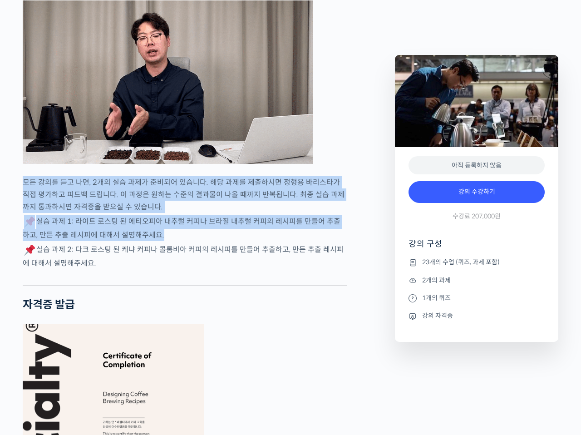
click at [6, 205] on div "기초부터 정확히, 브루잉 국가대표의 브루잉 AtoZ 클래스 강의 상세 내용 확인하기 정형용 바리스타를 소개합니다! <코스피어(cospir)> …" at bounding box center [290, 0] width 581 height 5606
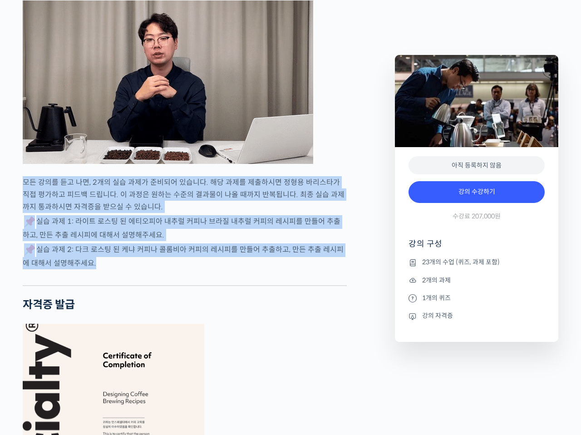
drag, startPoint x: 12, startPoint y: 200, endPoint x: 236, endPoint y: 302, distance: 246.6
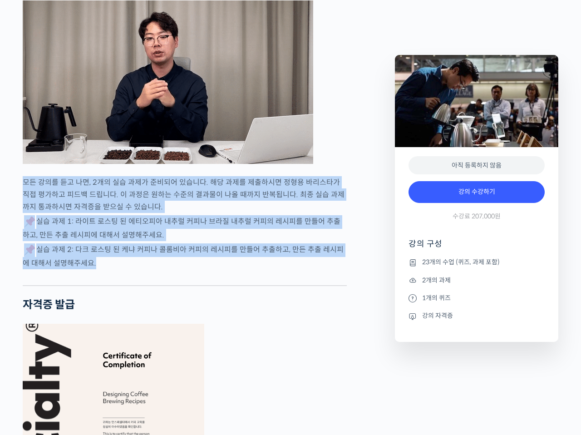
click at [236, 302] on div "기초부터 정확히, 브루잉 국가대표의 브루잉 AtoZ 클래스 강의 상세 내용 확인하기 정형용 바리스타를 소개합니다! <코스피어(cospir)> …" at bounding box center [290, 0] width 581 height 5606
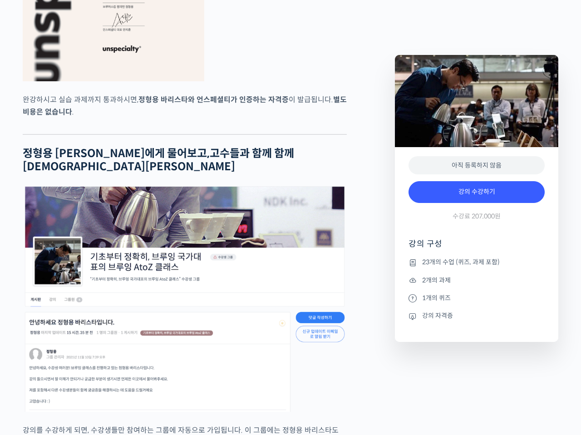
scroll to position [3813, 0]
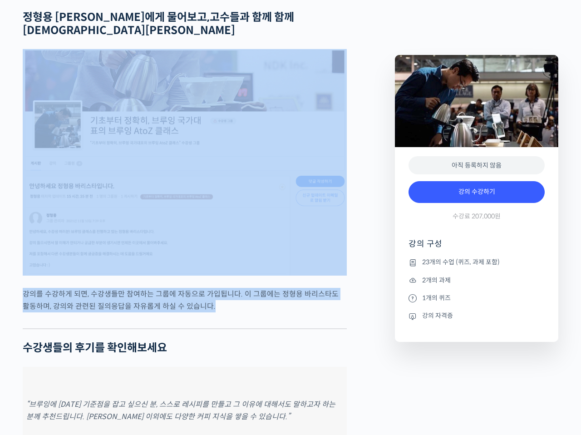
drag, startPoint x: 227, startPoint y: 310, endPoint x: 14, endPoint y: 211, distance: 235.0
click at [245, 312] on p "강의를 수강하게 되면, 수강생들만 참여하는 그룹에 자동으로 가입됩니다. 이 그룹에는 정형용 바리스타도 활동하며, 강의와 관련된 질의응답을 자유…" at bounding box center [185, 300] width 324 height 25
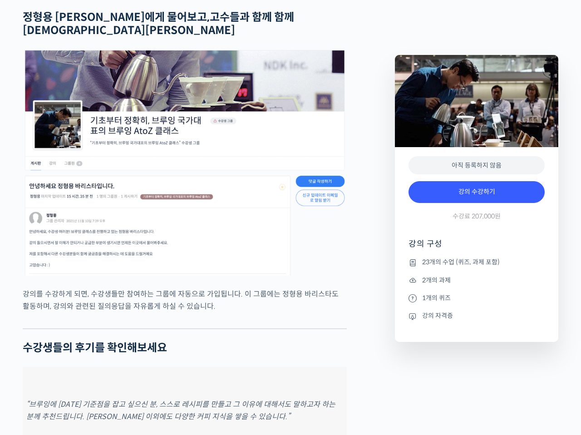
click at [241, 306] on p "강의를 수강하게 되면, 수강생들만 참여하는 그룹에 자동으로 가입됩니다. 이 그룹에는 정형용 바리스타도 활동하며, 강의와 관련된 질의응답을 자유…" at bounding box center [185, 300] width 324 height 25
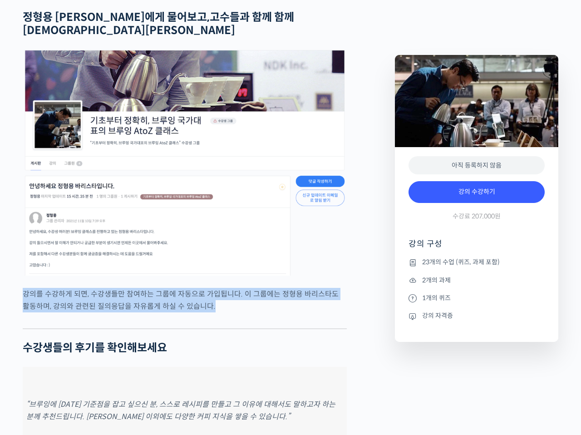
drag, startPoint x: 241, startPoint y: 306, endPoint x: 229, endPoint y: 322, distance: 19.2
click at [229, 312] on p "강의를 수강하게 되면, 수강생들만 참여하는 그룹에 자동으로 가입됩니다. 이 그룹에는 정형용 바리스타도 활동하며, 강의와 관련된 질의응답을 자유…" at bounding box center [185, 300] width 324 height 25
click at [230, 312] on p "강의를 수강하게 되면, 수강생들만 참여하는 그룹에 자동으로 가입됩니다. 이 그룹에는 정형용 바리스타도 활동하며, 강의와 관련된 질의응답을 자유…" at bounding box center [185, 300] width 324 height 25
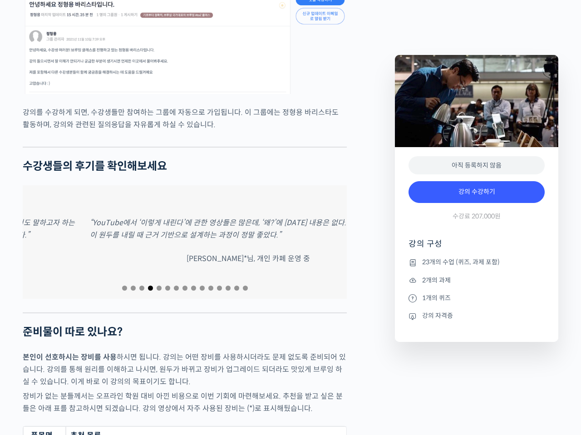
click at [273, 272] on div "“YouTube에서 ‘이렇게 내린다’에 관한 영상들은 많은데, ‘왜?’에 대한 내용은 없다. 정형용 바리스타님이 원두를 내릴 때 근거 기반으로…" at bounding box center [248, 241] width 324 height 113
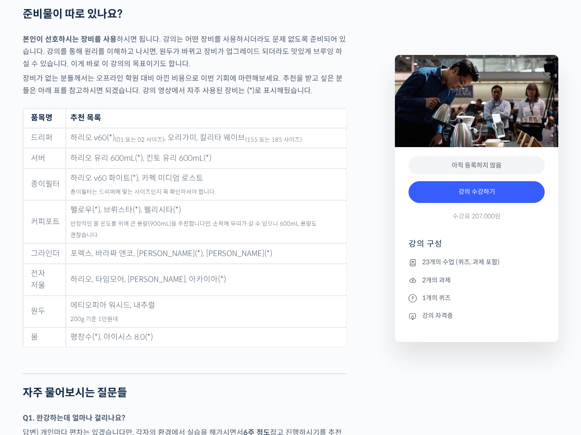
scroll to position [4494, 0]
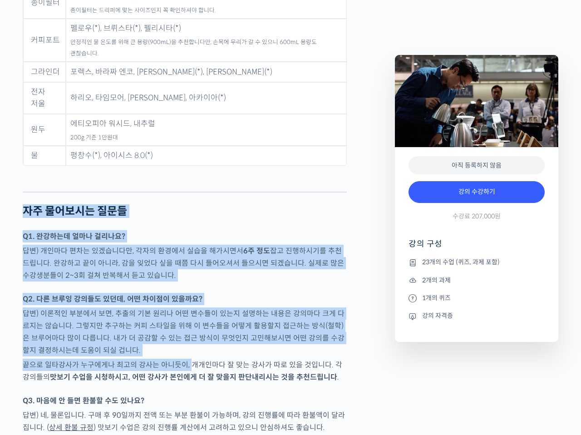
drag, startPoint x: 10, startPoint y: 193, endPoint x: 189, endPoint y: 362, distance: 245.9
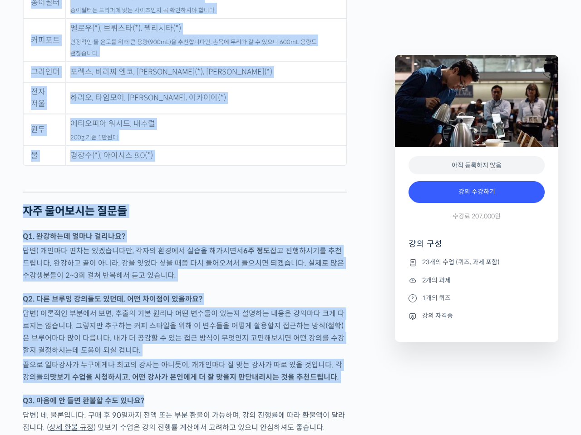
drag, startPoint x: 275, startPoint y: 384, endPoint x: 187, endPoint y: 185, distance: 217.3
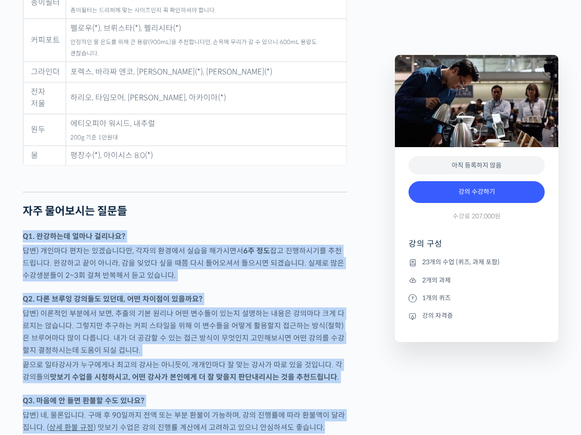
drag, startPoint x: 213, startPoint y: 191, endPoint x: 363, endPoint y: 413, distance: 267.5
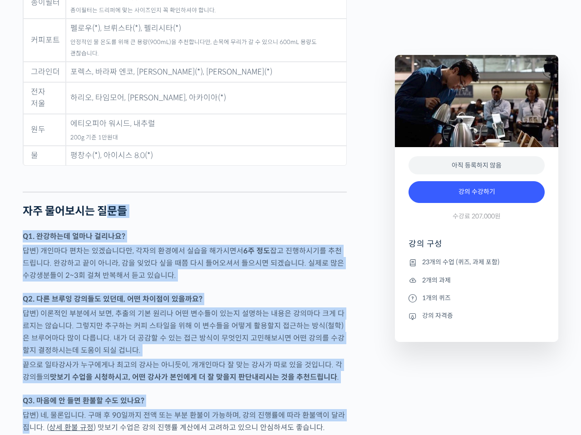
drag, startPoint x: 212, startPoint y: 297, endPoint x: 104, endPoint y: 201, distance: 144.0
click at [232, 256] on p "답변) 개인마다 편차는 있겠습니다만, 각자의 환경에서 실습을 해가시면서 6주 정도 잡고 진행하시기를 추천드립니다. 완강하고 끝이 아니라, 감을…" at bounding box center [185, 263] width 324 height 37
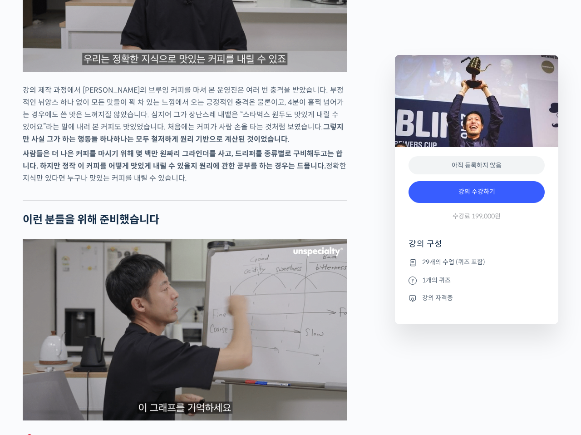
scroll to position [1816, 0]
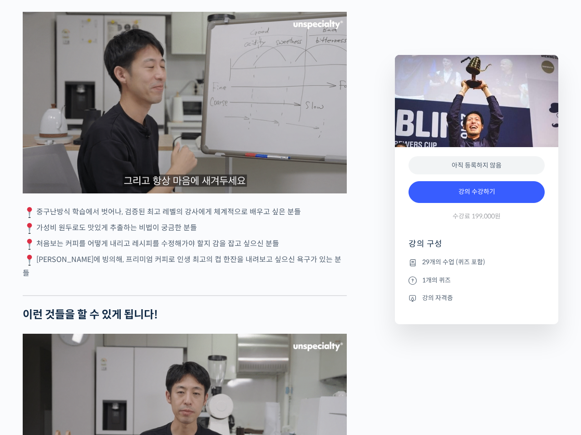
click at [106, 219] on p "중구난방식 학습에서 벗어나, 검증된 최고 레벨의 강사에게 체계적으로 배우고 싶은 분들" at bounding box center [185, 213] width 324 height 14
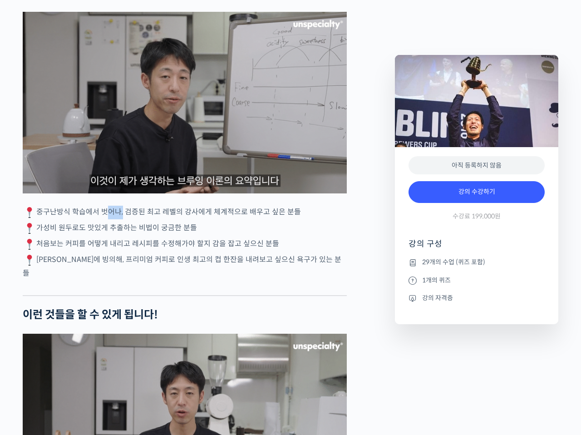
click at [106, 219] on p "중구난방식 학습에서 벗어나, 검증된 최고 레벨의 강사에게 체계적으로 배우고 싶은 분들" at bounding box center [185, 213] width 324 height 14
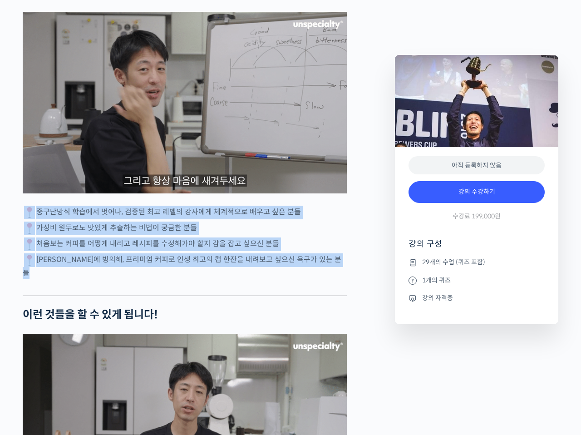
drag, startPoint x: 106, startPoint y: 224, endPoint x: 330, endPoint y: 278, distance: 230.5
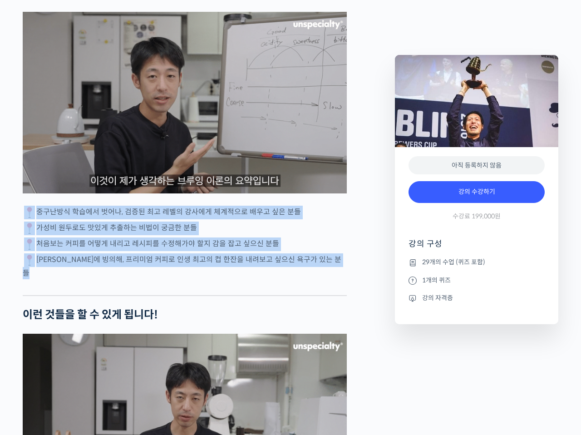
click at [330, 278] on div "[PERSON_NAME]를 소개합니다! <Philocoffea Roastery & Laboratory> 창업자 & 대표 2016 월드 브루어스…" at bounding box center [185, 300] width 324 height 3485
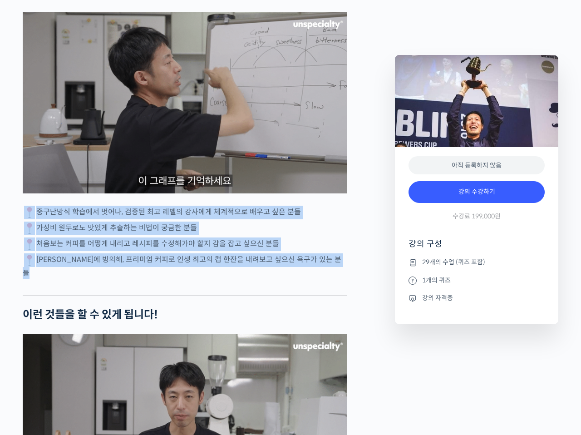
click at [330, 278] on div "[PERSON_NAME]를 소개합니다! <Philocoffea Roastery & Laboratory> 창업자 & 대표 2016 월드 브루어스…" at bounding box center [185, 300] width 324 height 3485
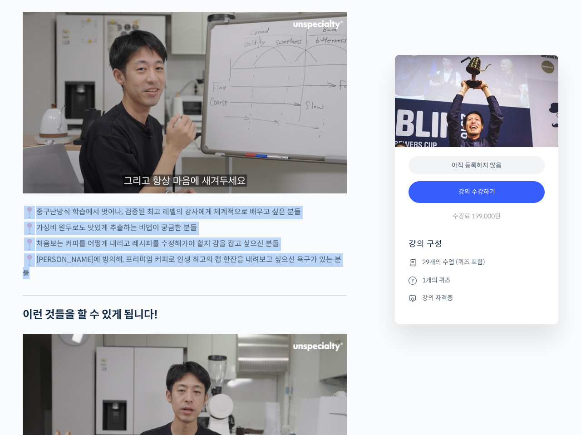
click at [331, 277] on p "[PERSON_NAME]에 빙의해, 프리미엄 커피로 인생 최고의 컵 한잔을 내려보고 싶으신 욕구가 있는 분들" at bounding box center [185, 266] width 324 height 26
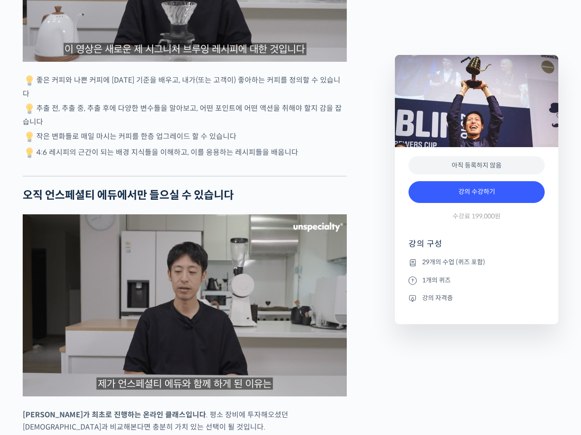
scroll to position [2224, 0]
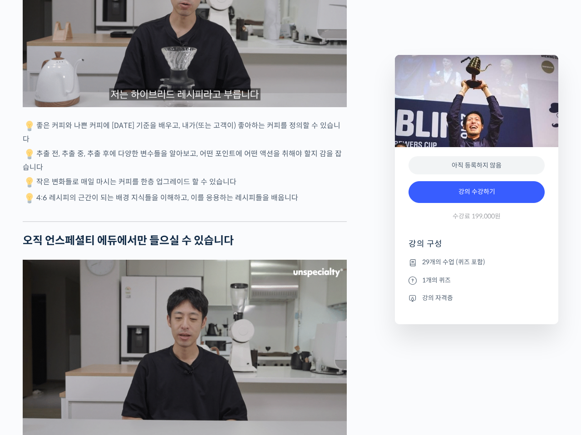
drag, startPoint x: 26, startPoint y: 118, endPoint x: 320, endPoint y: 181, distance: 299.8
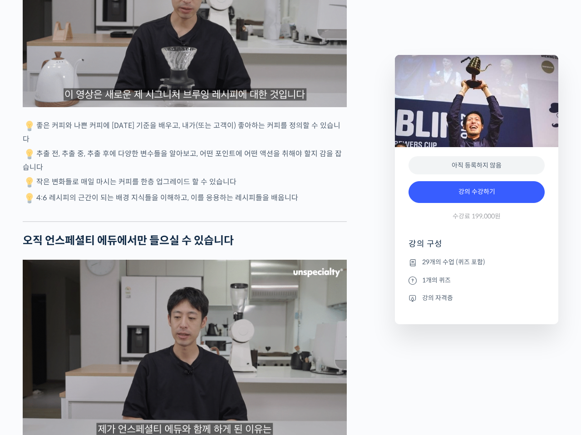
click at [320, 192] on p "4:6 레시피의 근간이 되는 배경 지식들을 이해하고, 이를 응용하는 레시피들을 배웁니다" at bounding box center [185, 199] width 324 height 14
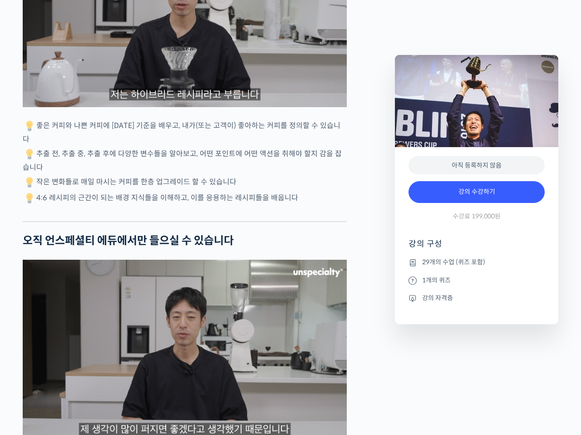
click at [174, 127] on p "좋은 커피와 나쁜 커피에 [DATE] 기준을 배우고, 내가(또는 고객이) 좋아하는 커피를 정의할 수 있습니다" at bounding box center [185, 132] width 324 height 26
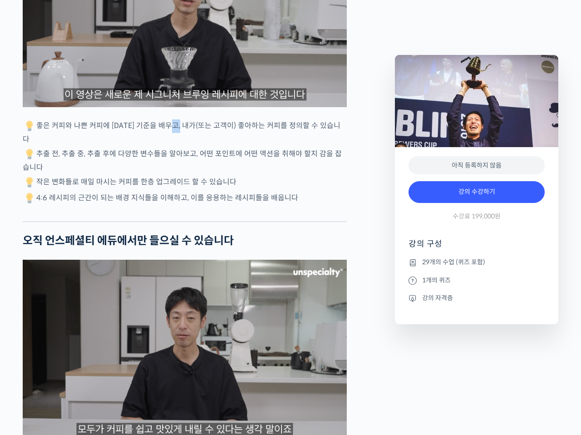
click at [173, 127] on p "좋은 커피와 나쁜 커피에 [DATE] 기준을 배우고, 내가(또는 고객이) 좋아하는 커피를 정의할 수 있습니다" at bounding box center [185, 132] width 324 height 26
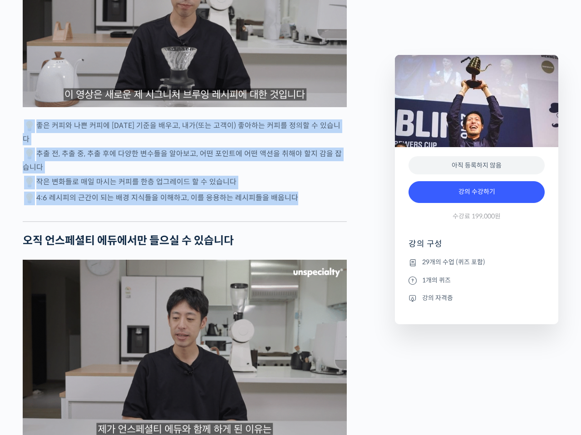
drag, startPoint x: 173, startPoint y: 127, endPoint x: 250, endPoint y: 177, distance: 92.0
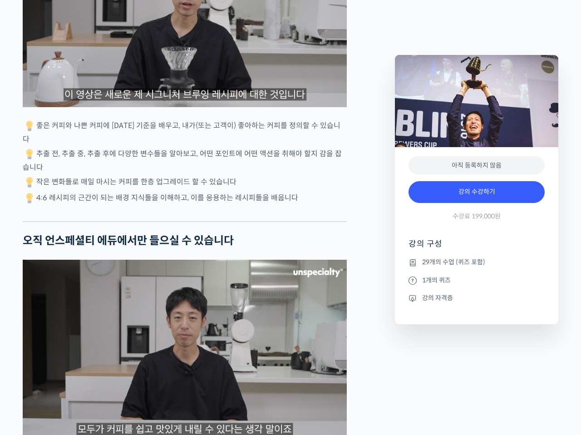
scroll to position [2043, 0]
